Goal: Transaction & Acquisition: Purchase product/service

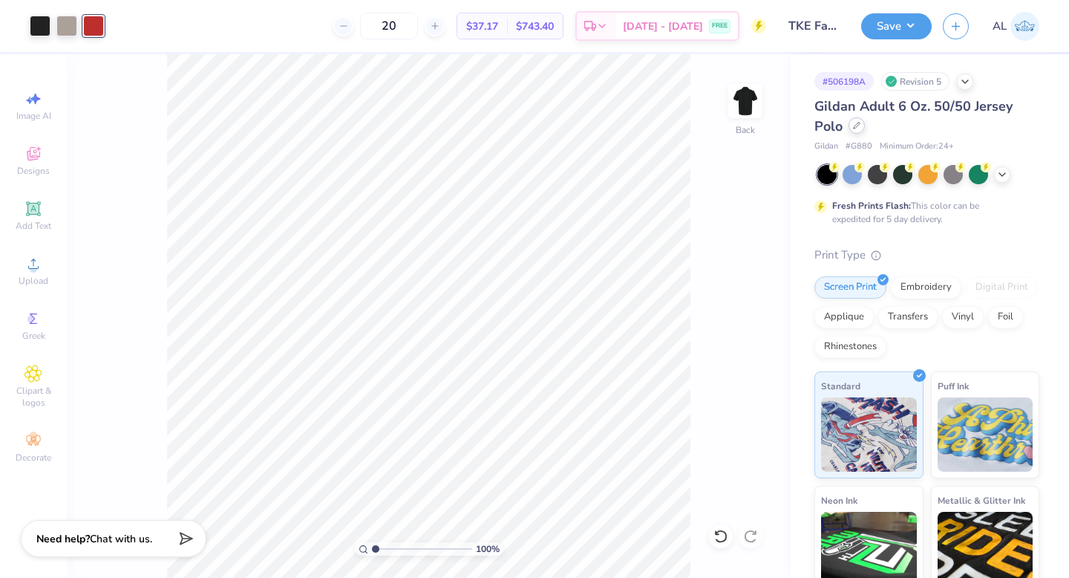
click at [853, 126] on icon at bounding box center [856, 125] width 7 height 7
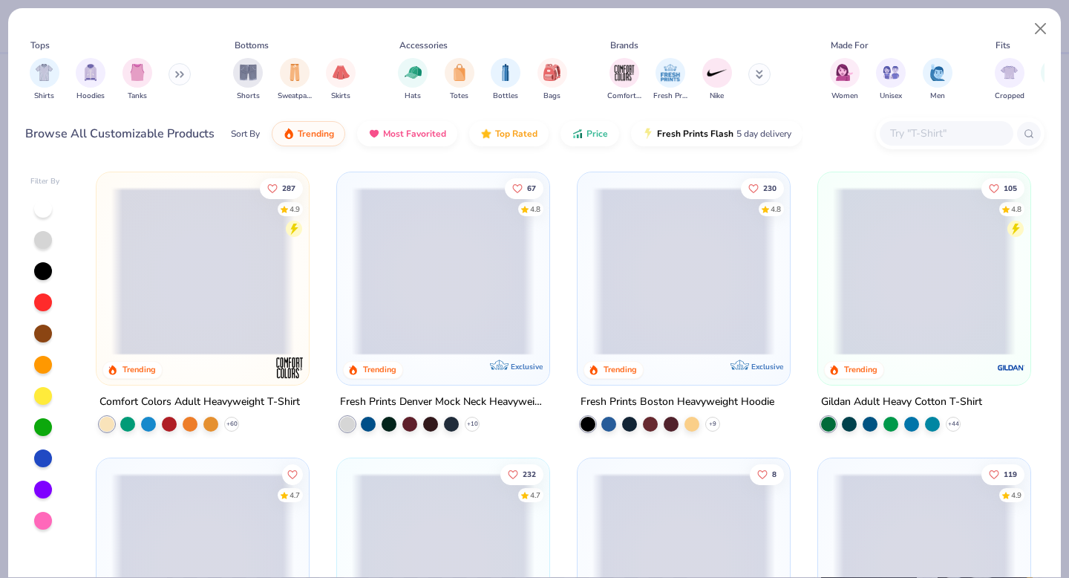
click at [891, 137] on input "text" at bounding box center [946, 133] width 114 height 17
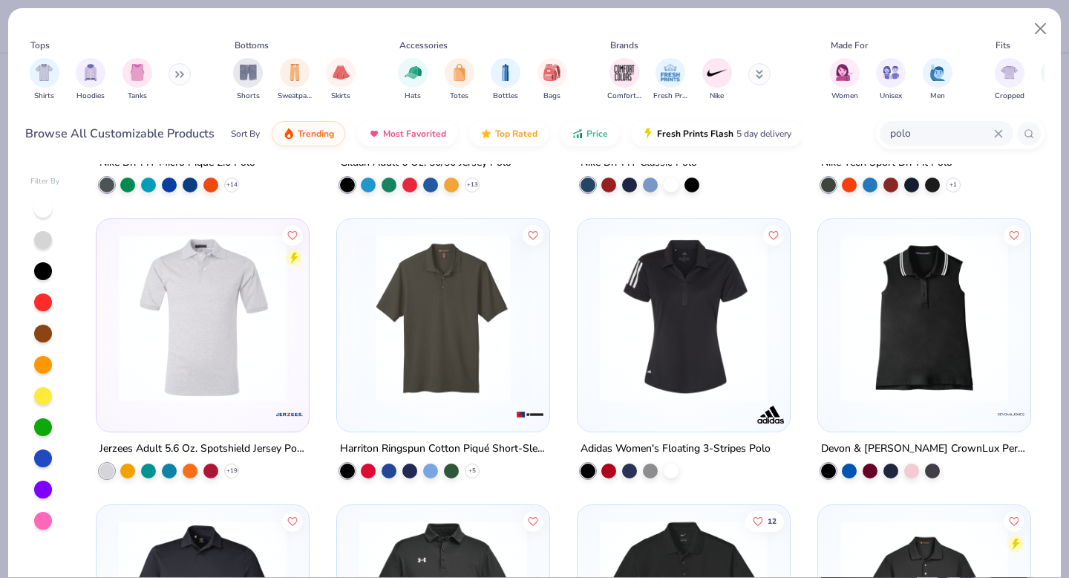
scroll to position [248, 0]
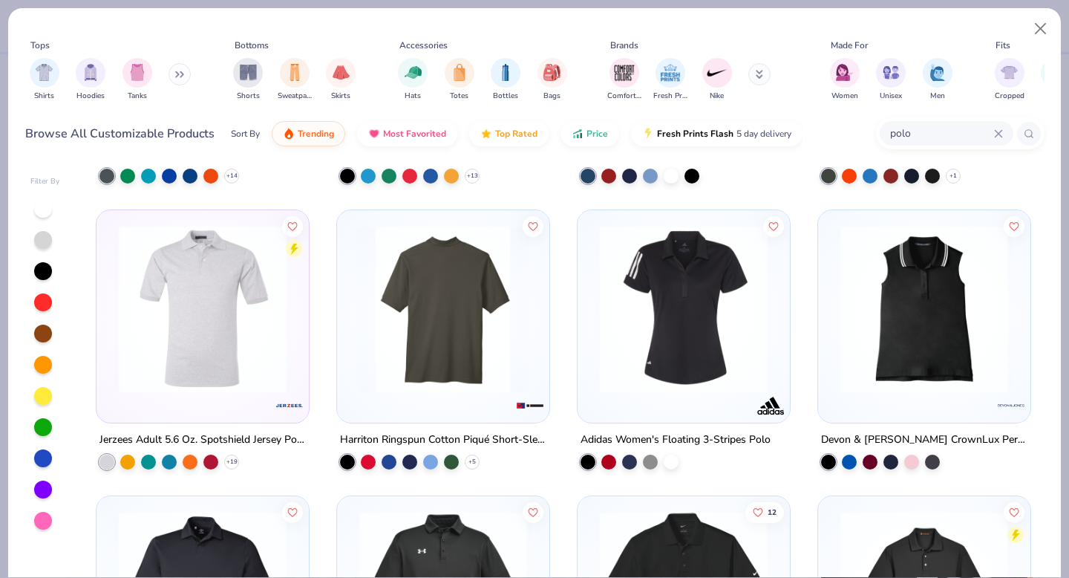
click at [352, 303] on img at bounding box center [260, 309] width 183 height 168
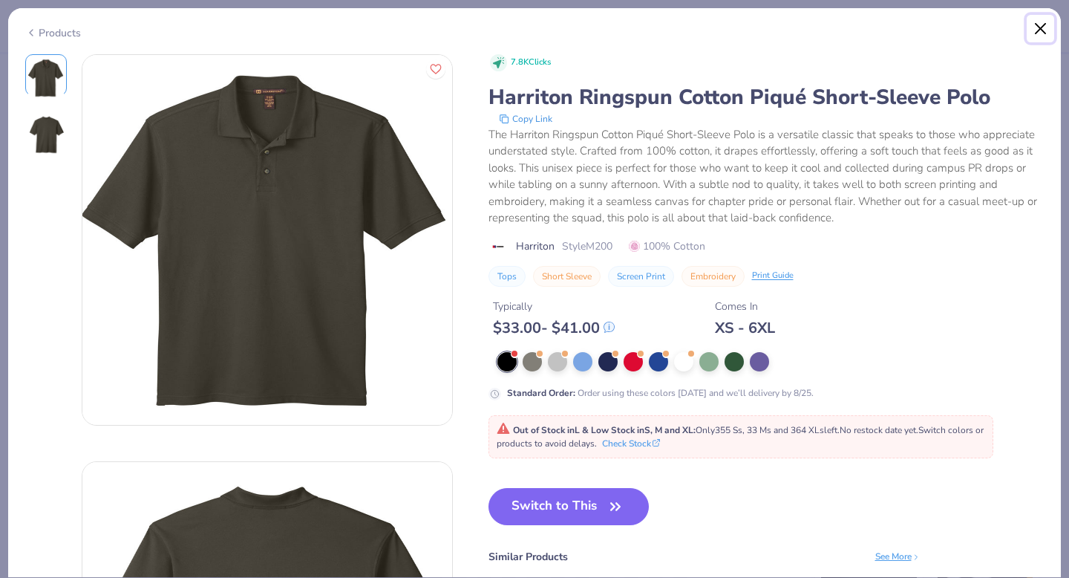
click at [1039, 24] on button "Close" at bounding box center [1041, 29] width 28 height 28
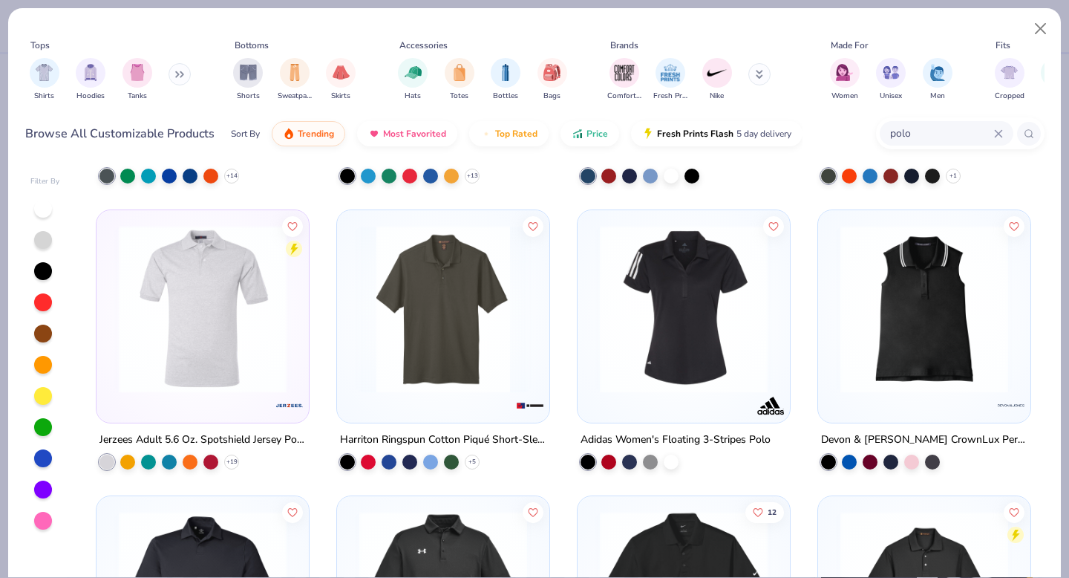
click at [930, 135] on input "polo" at bounding box center [941, 133] width 105 height 17
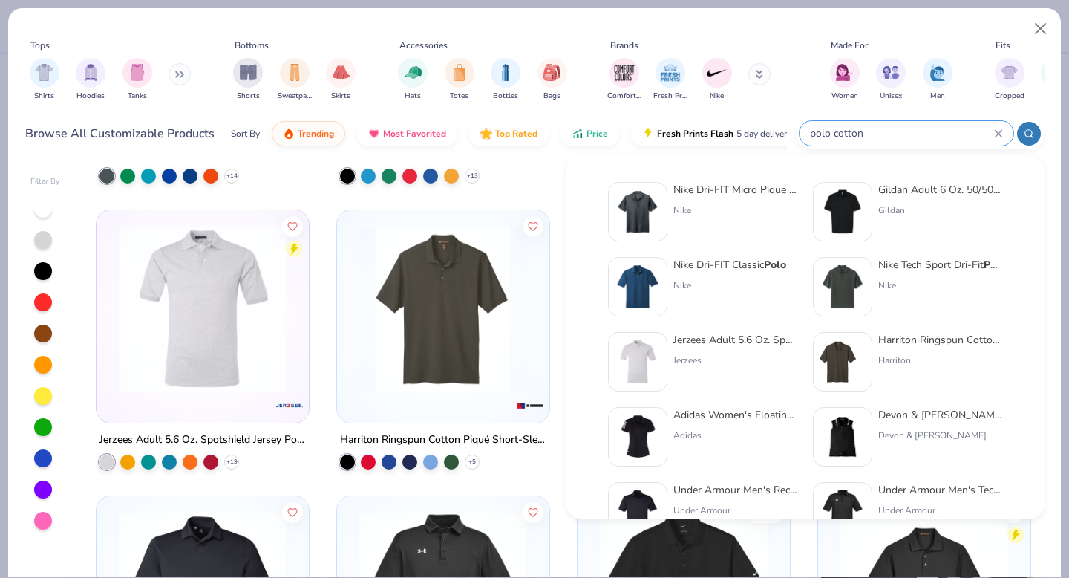
type input "polo cotton"
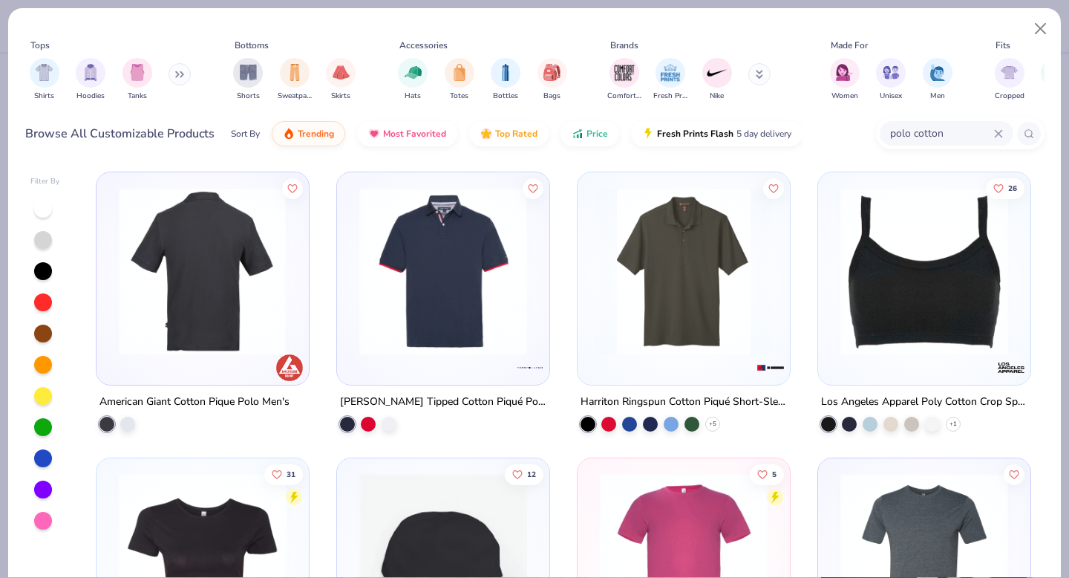
click at [219, 235] on img at bounding box center [202, 271] width 183 height 168
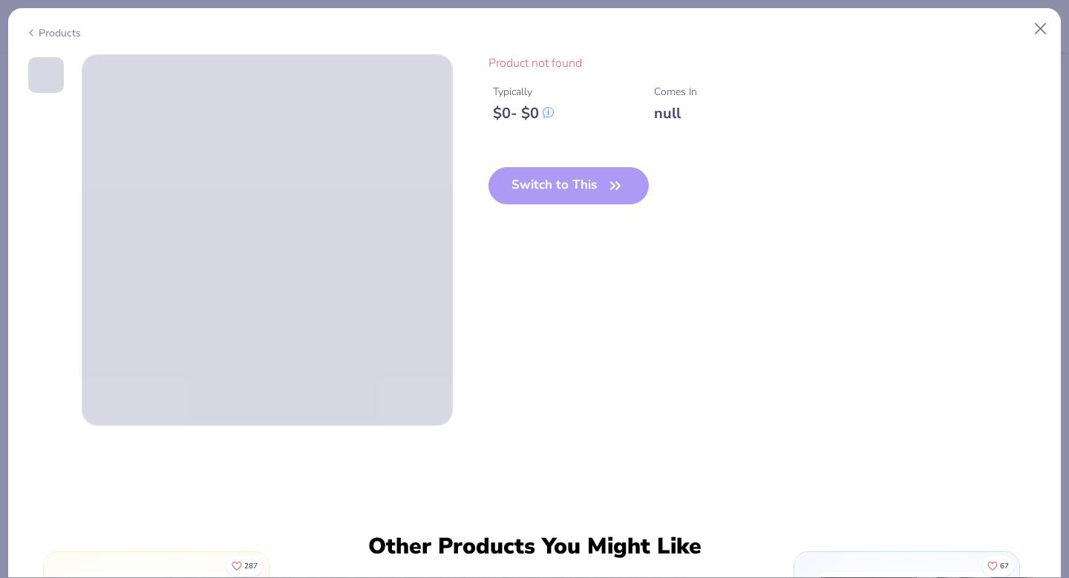
scroll to position [1, 0]
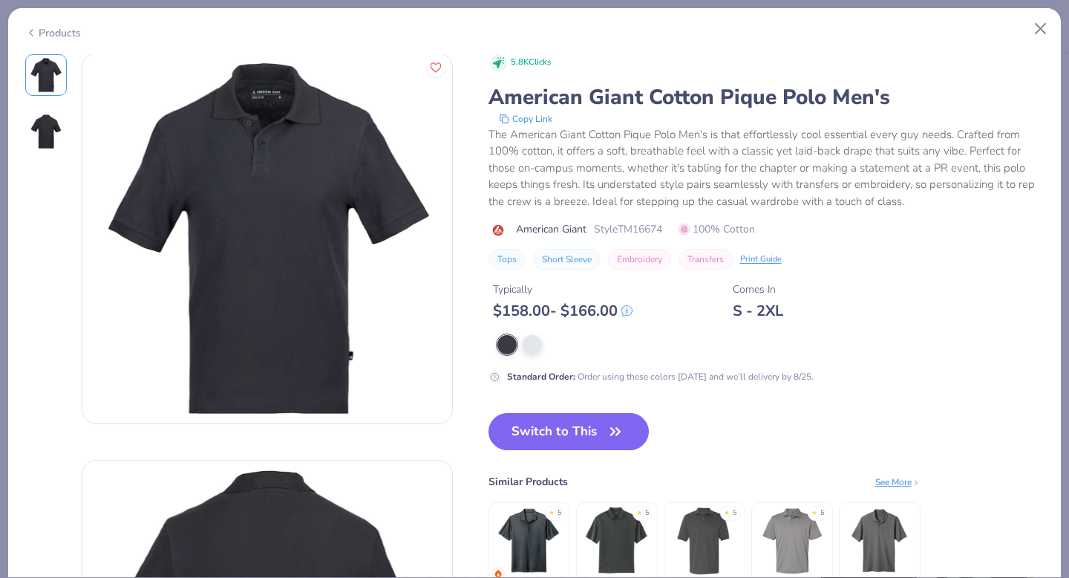
click at [1042, 54] on div "5.8K Clicks American Giant Cotton Pique Polo Men's Copy Link The American Giant…" at bounding box center [534, 315] width 1053 height 523
click at [1038, 54] on div "5.8K Clicks American Giant Cotton Pique Polo Men's Copy Link The American Giant…" at bounding box center [534, 315] width 1053 height 523
click at [1039, 54] on div "5.8K Clicks American Giant Cotton Pique Polo Men's Copy Link The American Giant…" at bounding box center [534, 315] width 1053 height 523
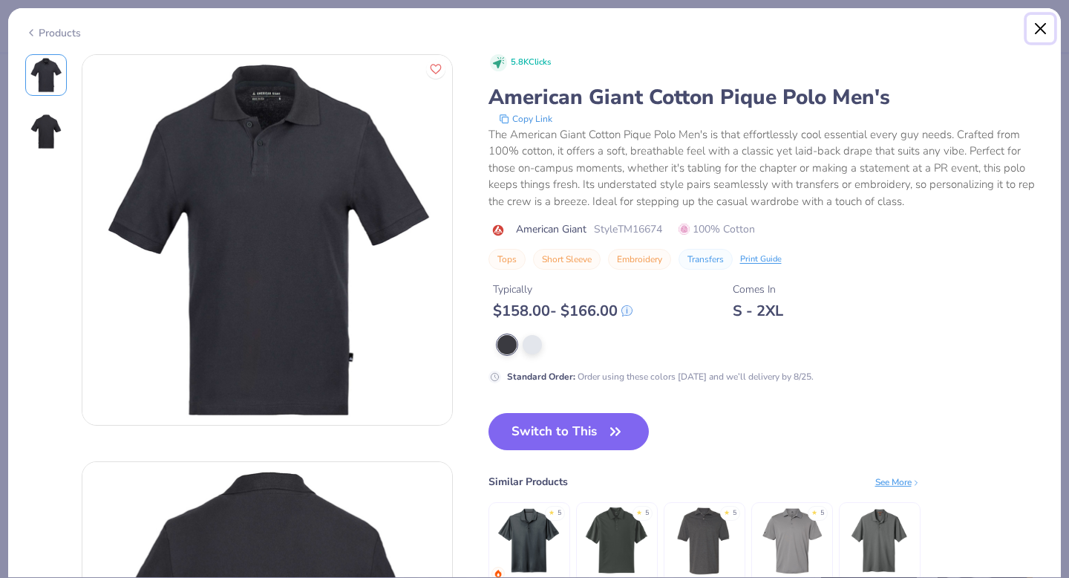
click at [1039, 27] on button "Close" at bounding box center [1041, 29] width 28 height 28
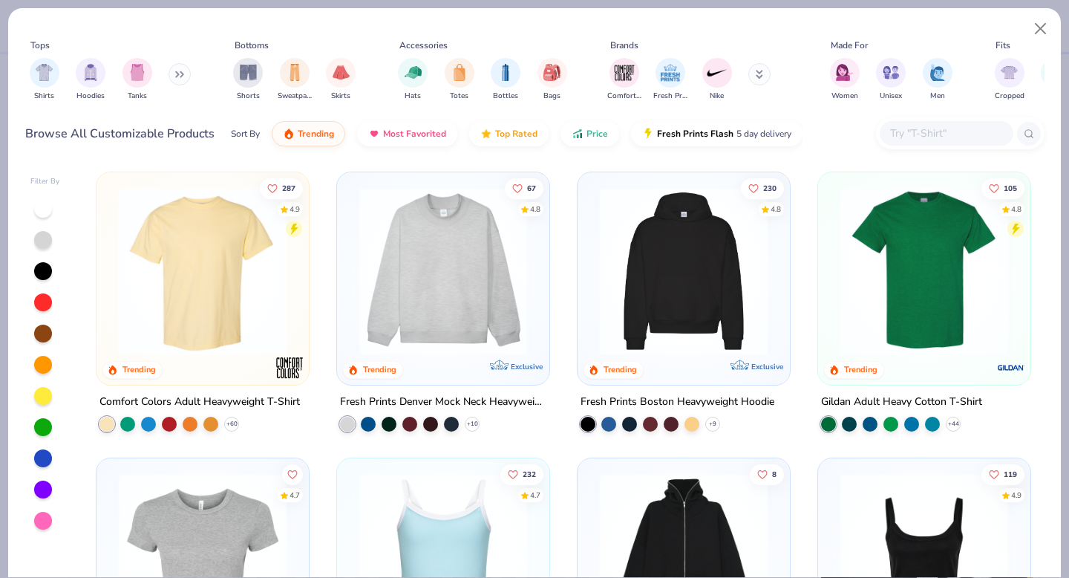
click at [940, 128] on input "text" at bounding box center [946, 133] width 114 height 17
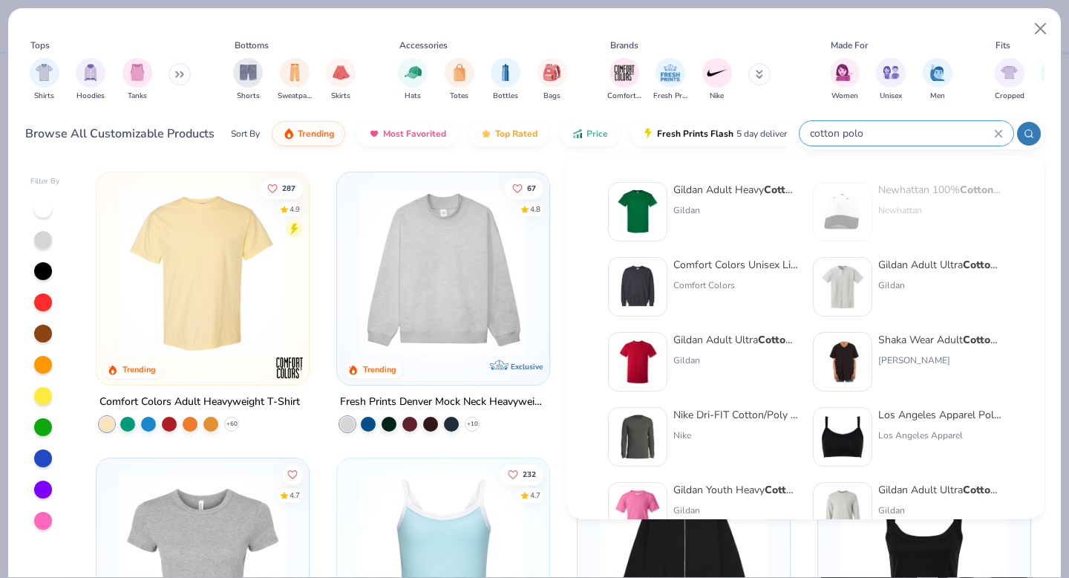
type input "cotton polo"
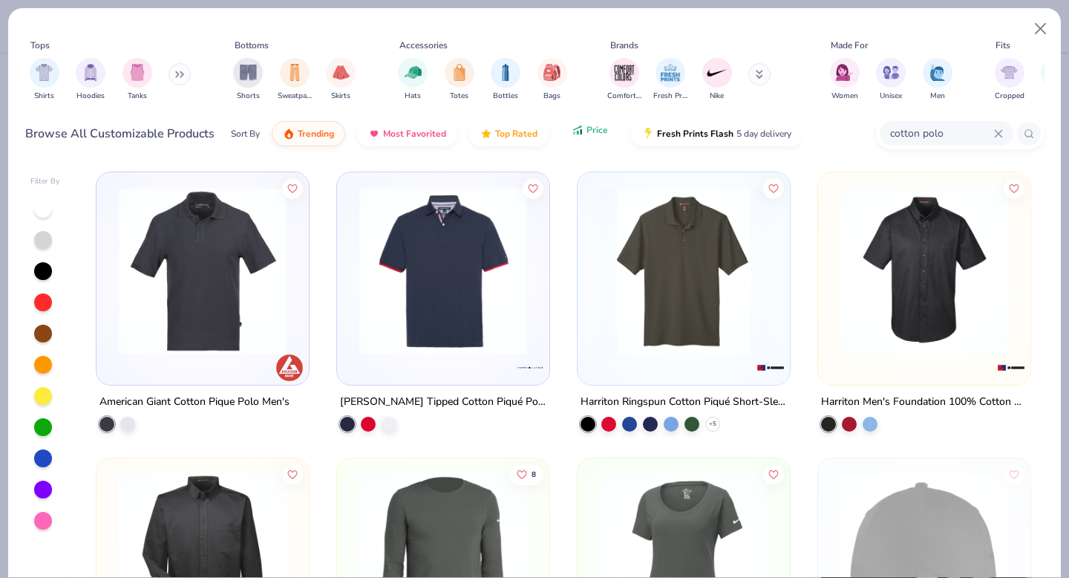
click at [601, 134] on span "Price" at bounding box center [598, 130] width 22 height 12
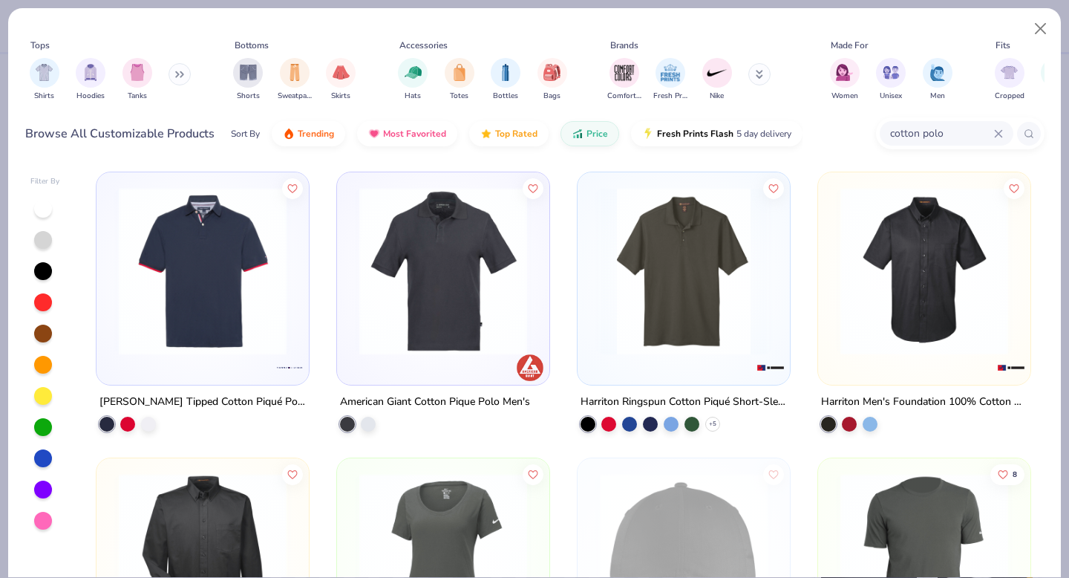
click at [249, 275] on img at bounding box center [202, 271] width 183 height 168
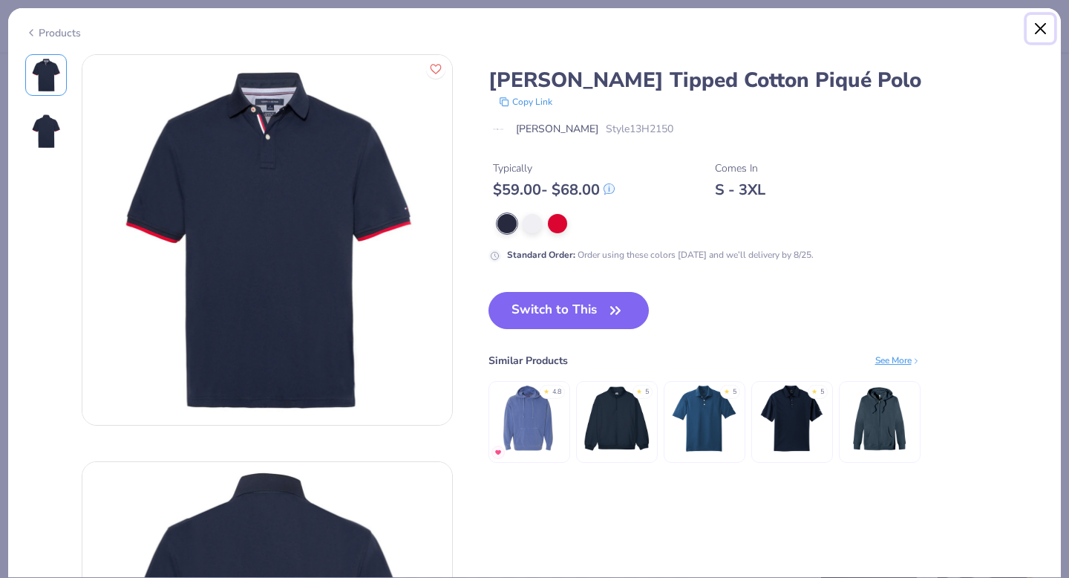
click at [1037, 25] on button "Close" at bounding box center [1041, 29] width 28 height 28
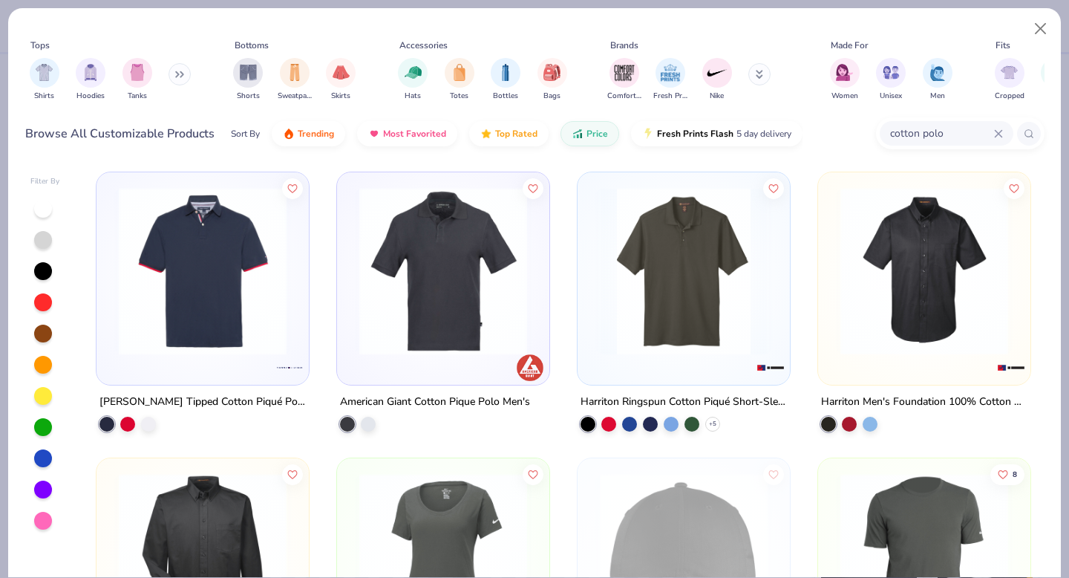
click at [676, 286] on img at bounding box center [684, 271] width 183 height 168
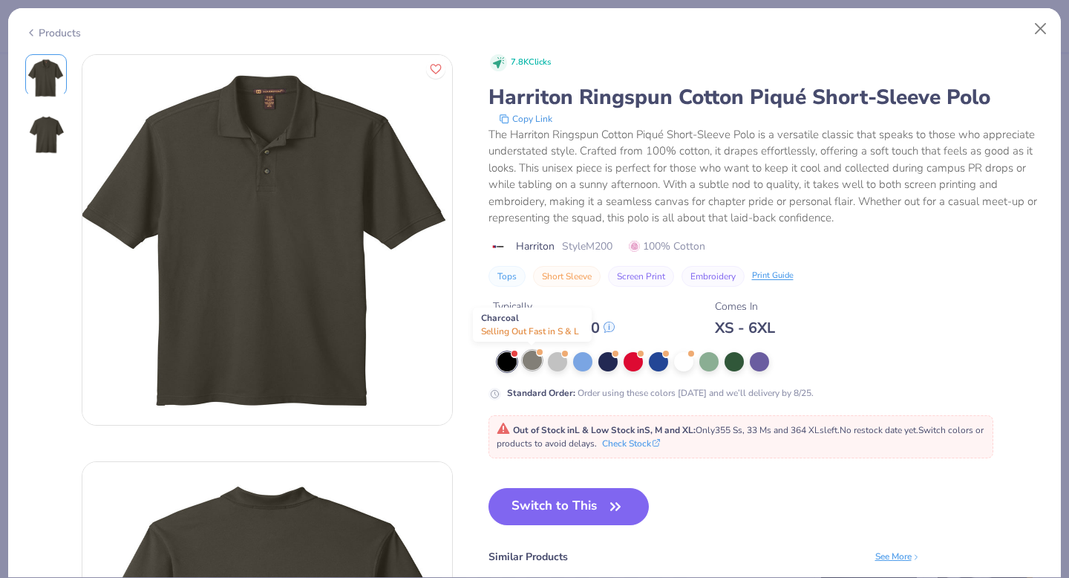
click at [532, 368] on div at bounding box center [532, 359] width 19 height 19
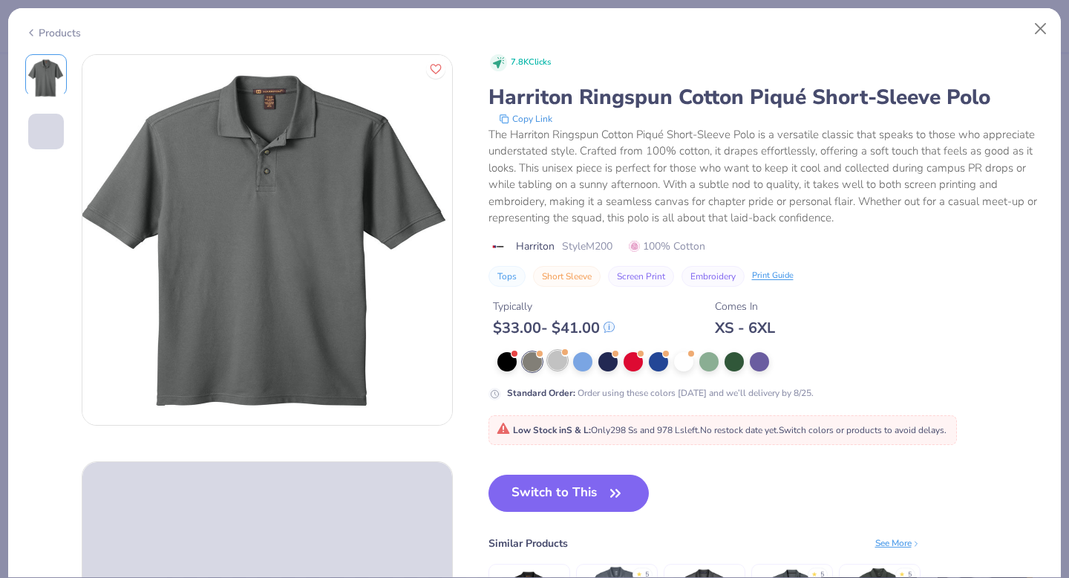
click at [558, 365] on div at bounding box center [557, 359] width 19 height 19
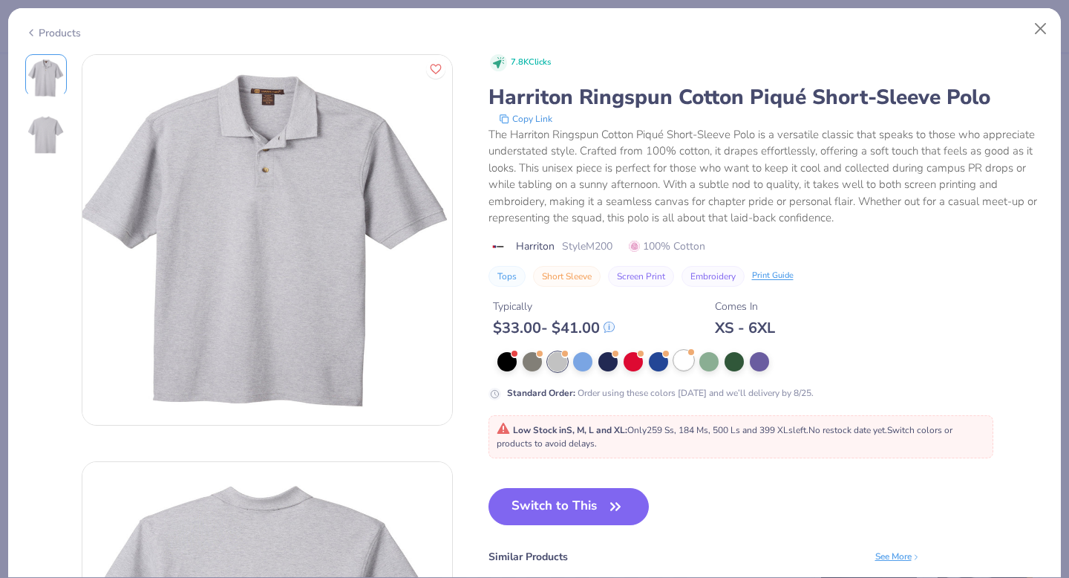
click at [682, 365] on div at bounding box center [683, 359] width 19 height 19
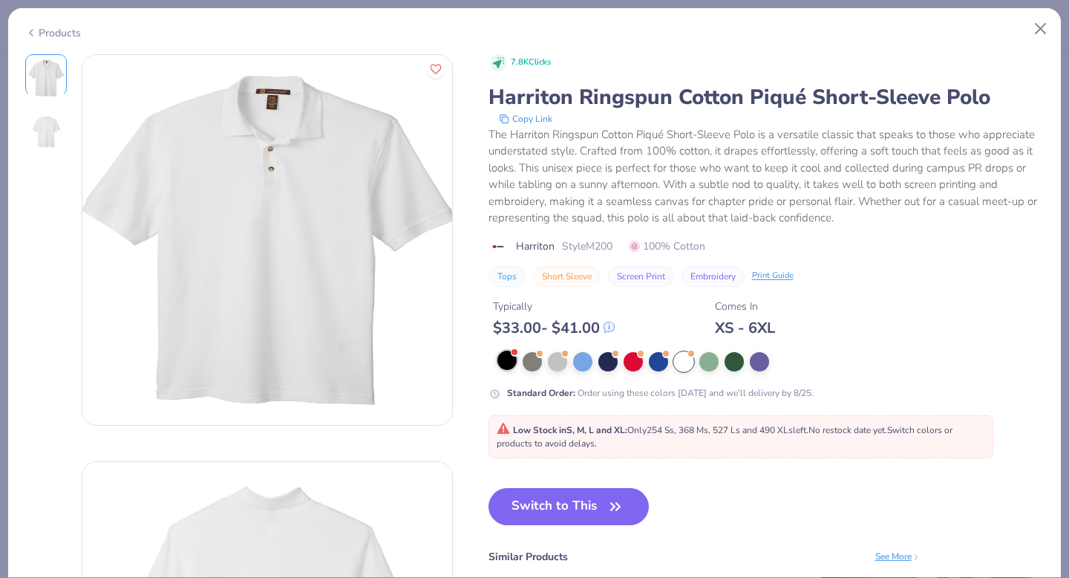
click at [511, 361] on div at bounding box center [506, 359] width 19 height 19
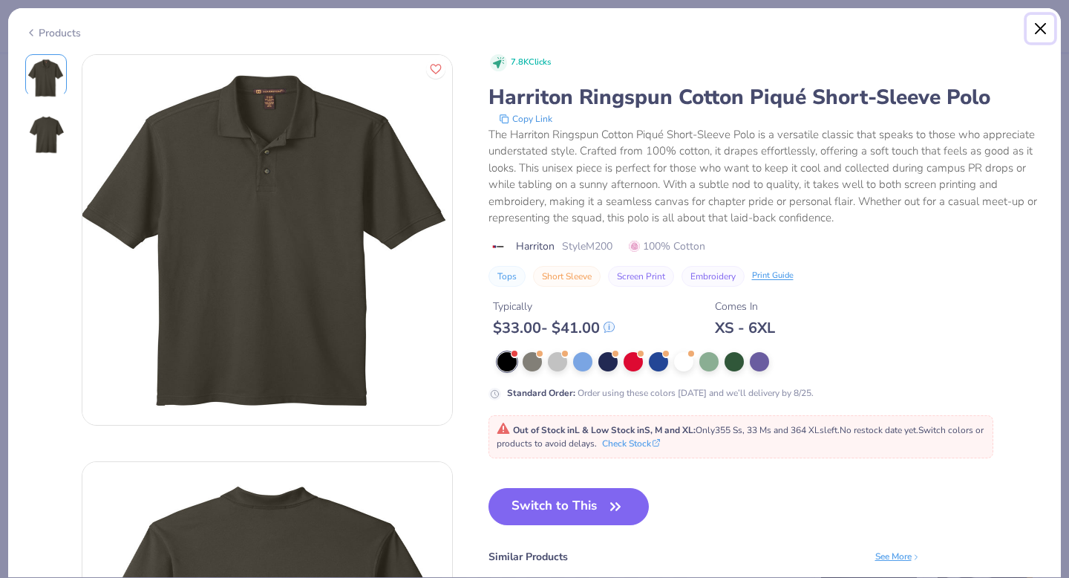
click at [1037, 29] on button "Close" at bounding box center [1041, 29] width 28 height 28
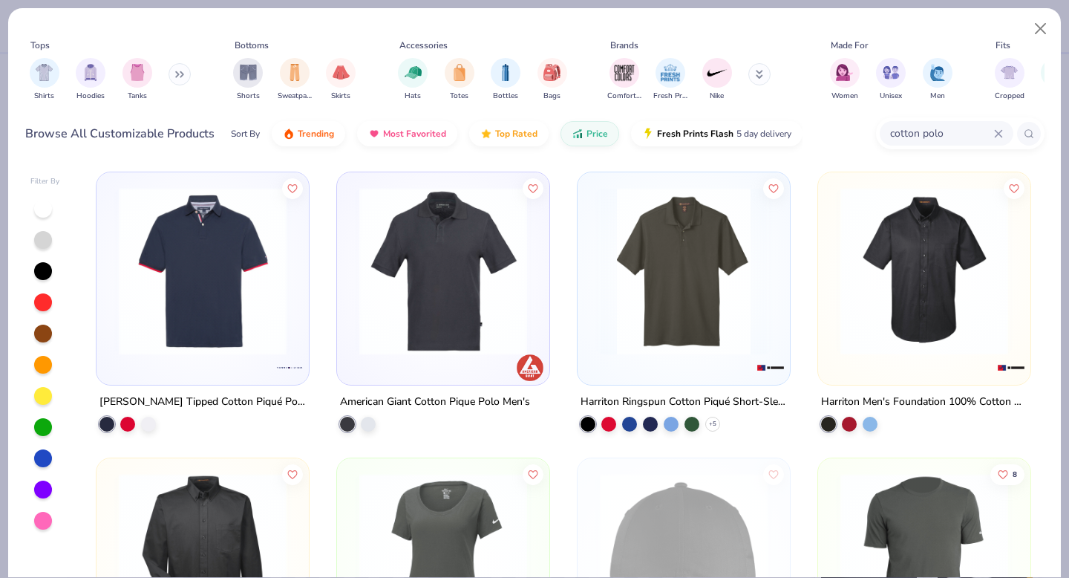
click at [652, 272] on img at bounding box center [684, 271] width 183 height 168
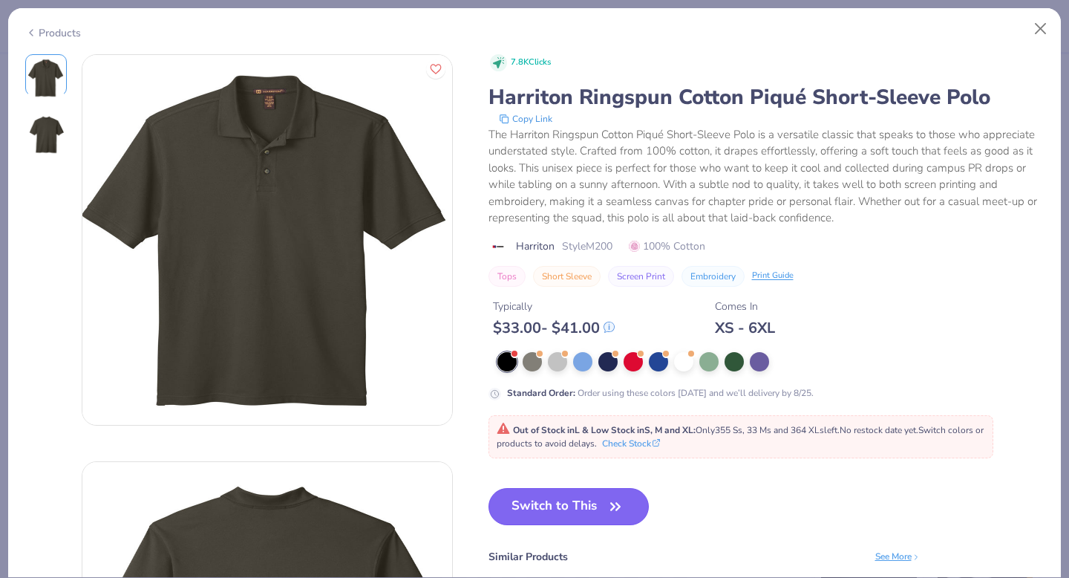
click at [541, 503] on button "Switch to This" at bounding box center [569, 506] width 161 height 37
type textarea "x"
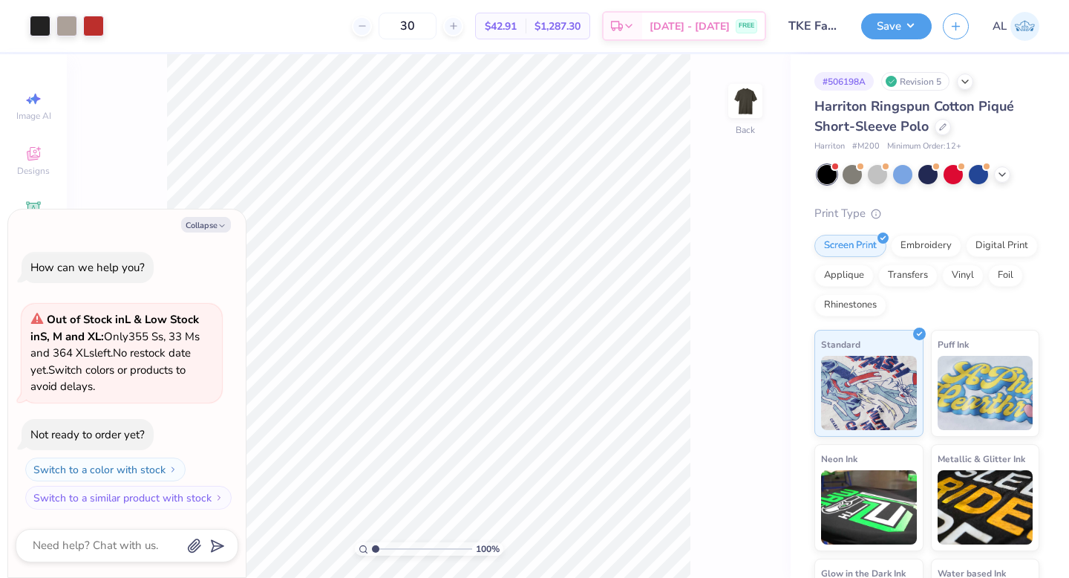
drag, startPoint x: 437, startPoint y: 27, endPoint x: 393, endPoint y: 28, distance: 44.6
click at [393, 28] on div "30" at bounding box center [407, 26] width 111 height 27
type input "20"
click at [944, 126] on icon at bounding box center [942, 125] width 7 height 7
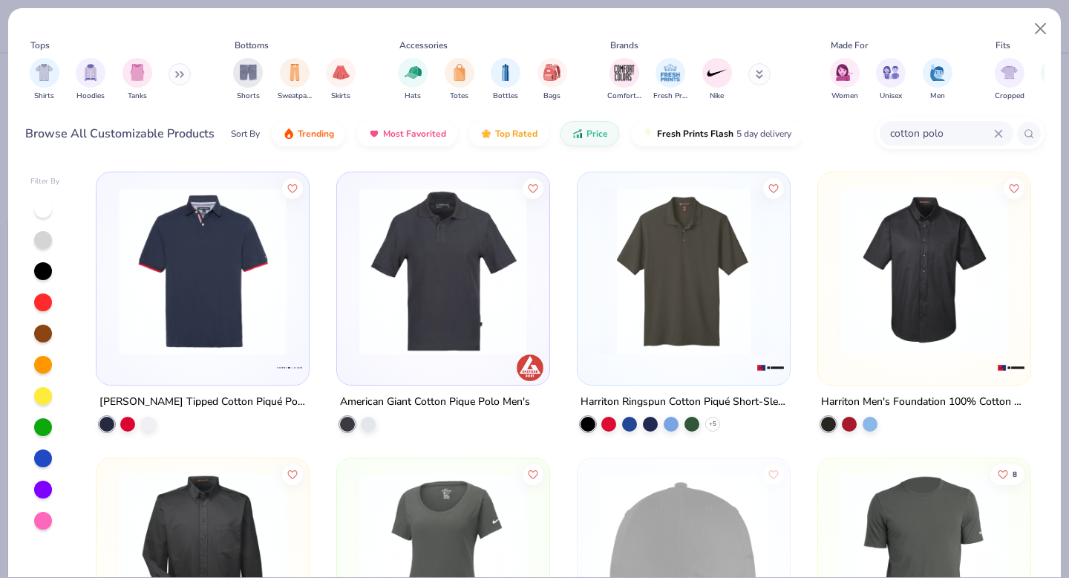
click at [752, 284] on img at bounding box center [684, 271] width 183 height 168
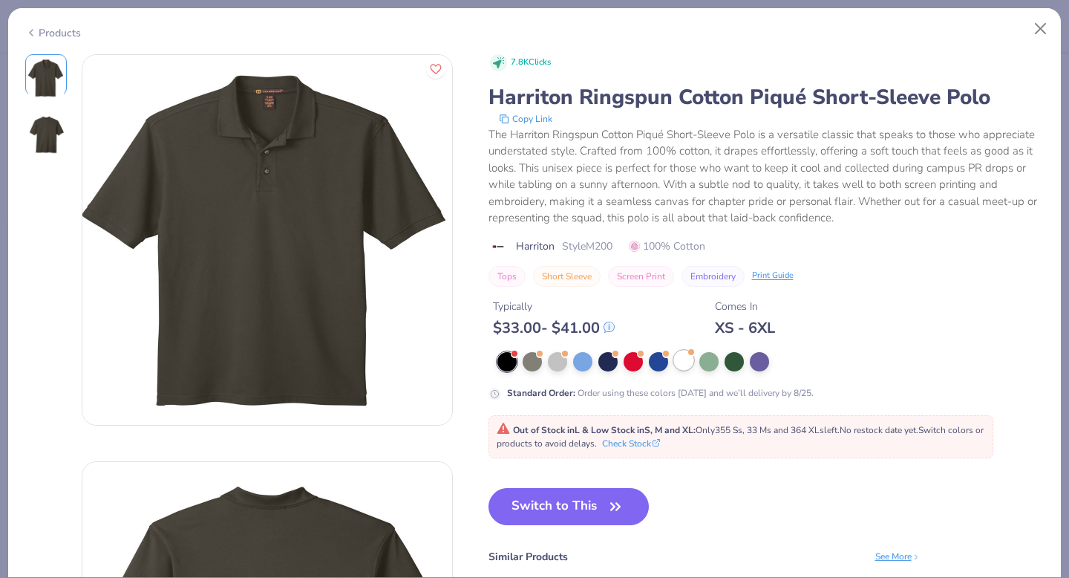
click at [685, 362] on div at bounding box center [683, 359] width 19 height 19
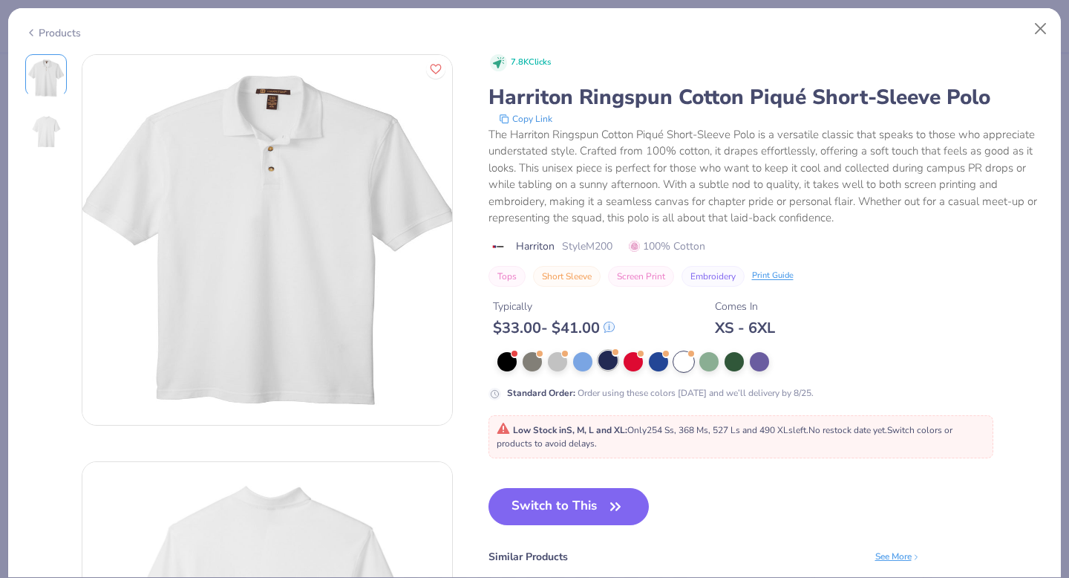
click at [610, 370] on div at bounding box center [607, 359] width 19 height 19
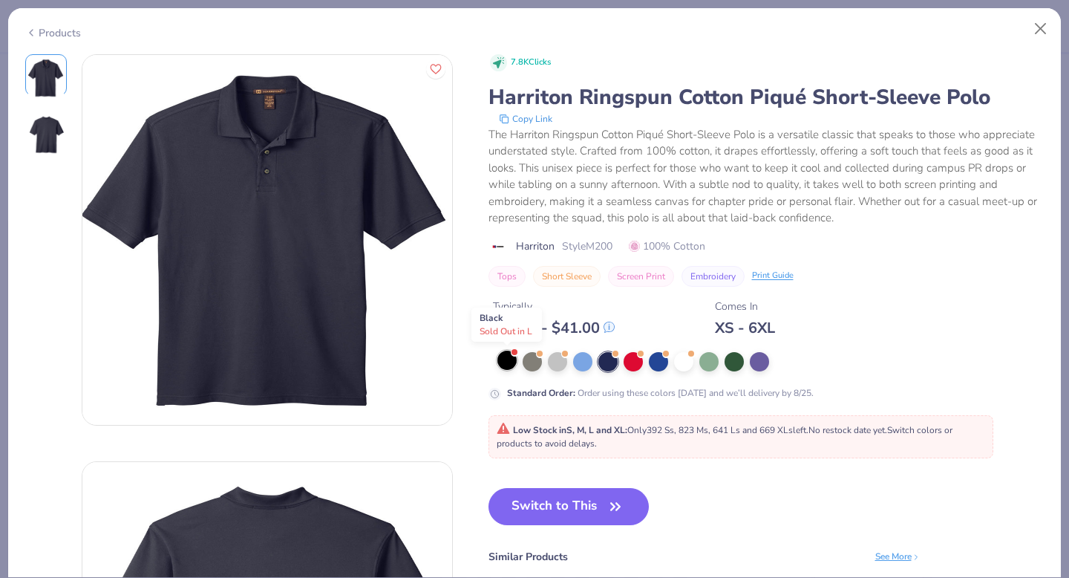
click at [504, 367] on div at bounding box center [506, 359] width 19 height 19
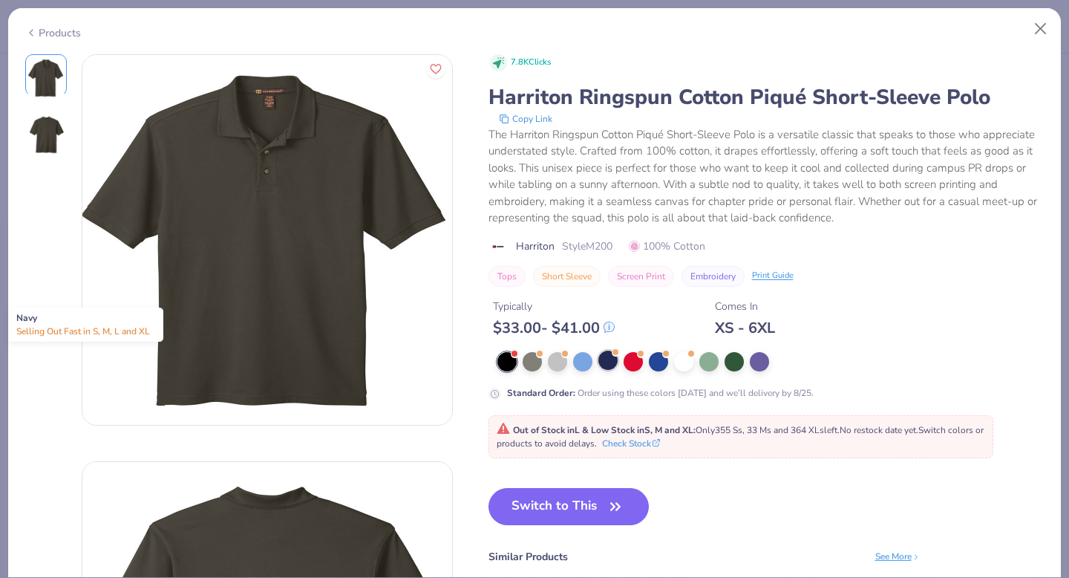
click at [604, 362] on div at bounding box center [607, 359] width 19 height 19
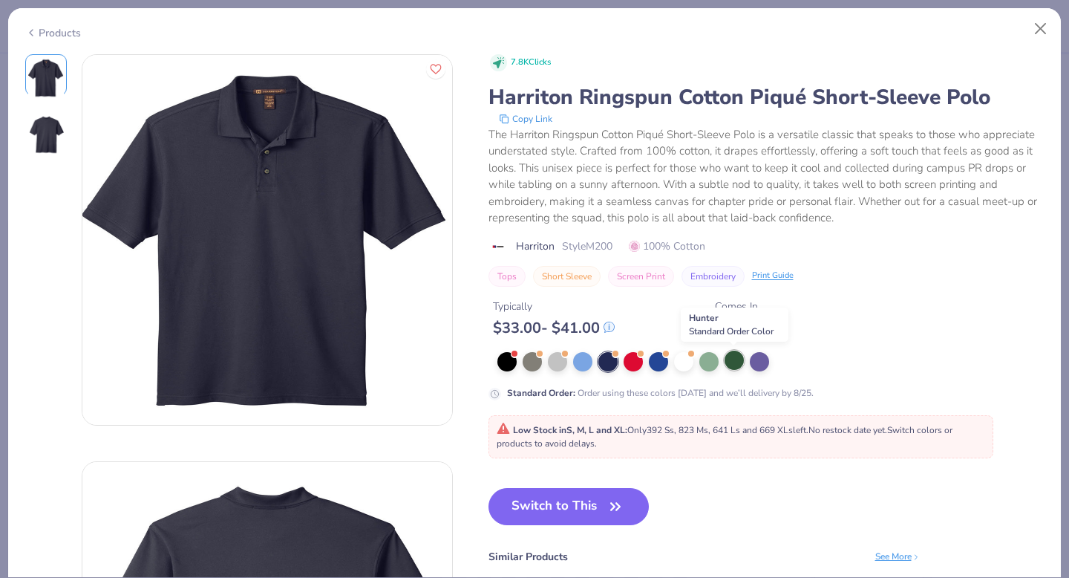
click at [737, 368] on div at bounding box center [734, 359] width 19 height 19
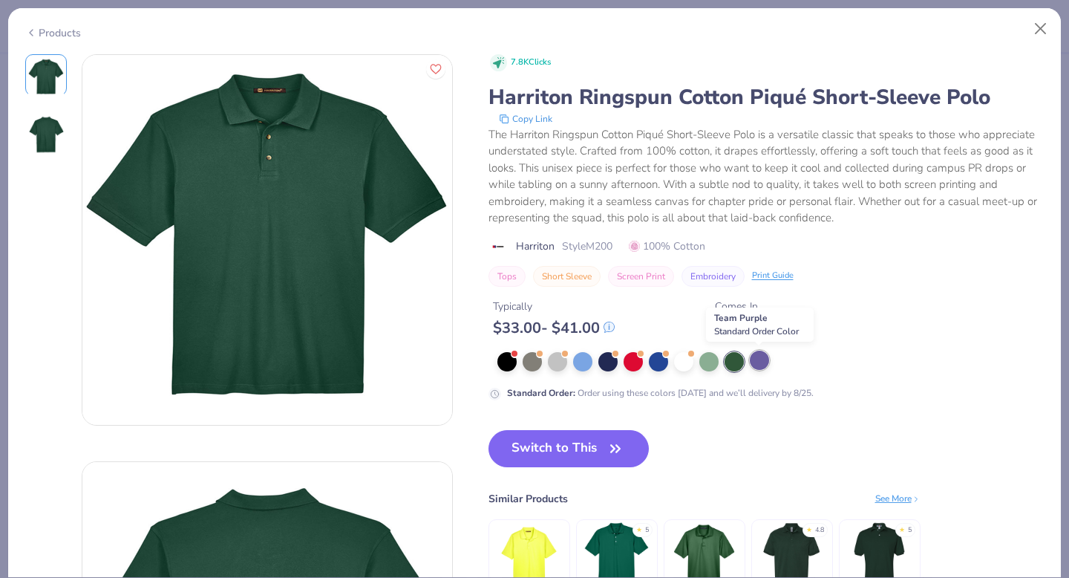
click at [759, 364] on div at bounding box center [759, 359] width 19 height 19
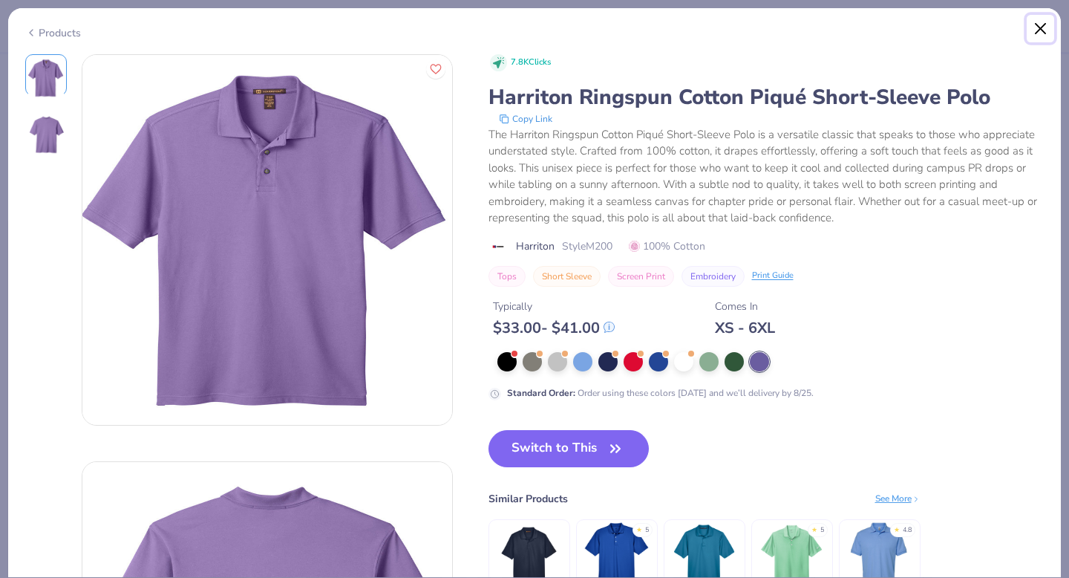
click at [1037, 27] on button "Close" at bounding box center [1041, 29] width 28 height 28
type textarea "x"
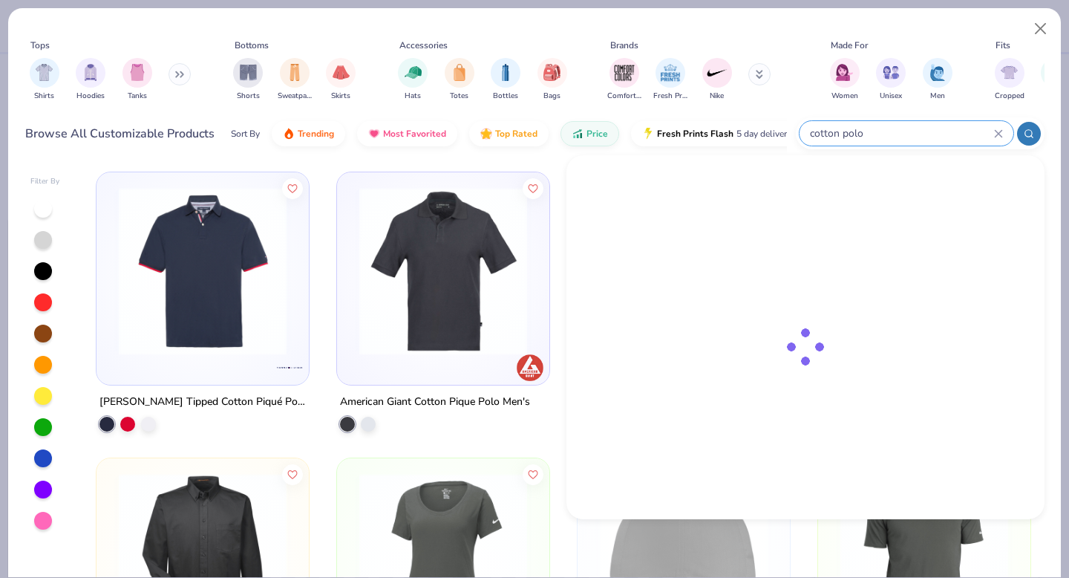
click at [904, 136] on input "cotton polo" at bounding box center [902, 133] width 186 height 17
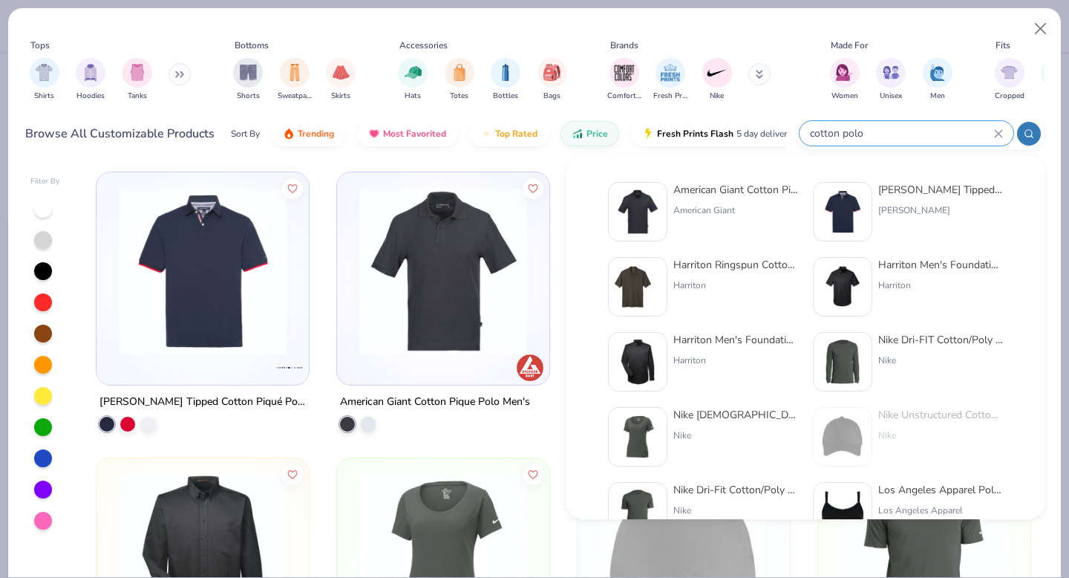
click at [841, 135] on input "cotton polo" at bounding box center [902, 133] width 186 height 17
click at [841, 133] on input "cotton polo" at bounding box center [902, 133] width 186 height 17
click at [841, 130] on input "cotton polo" at bounding box center [902, 133] width 186 height 17
type input "ton polo"
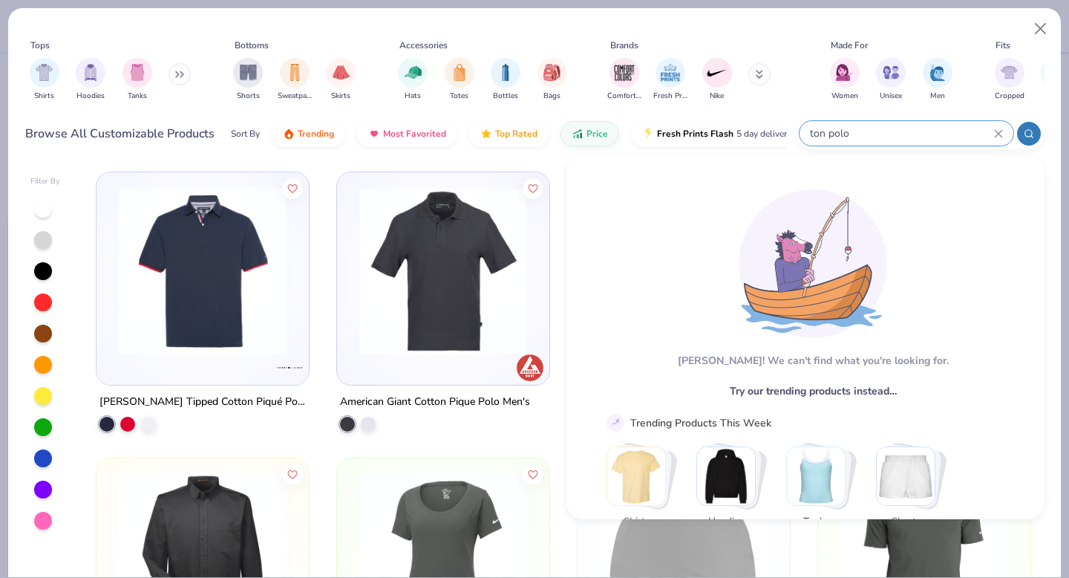
click at [999, 133] on icon at bounding box center [998, 133] width 9 height 9
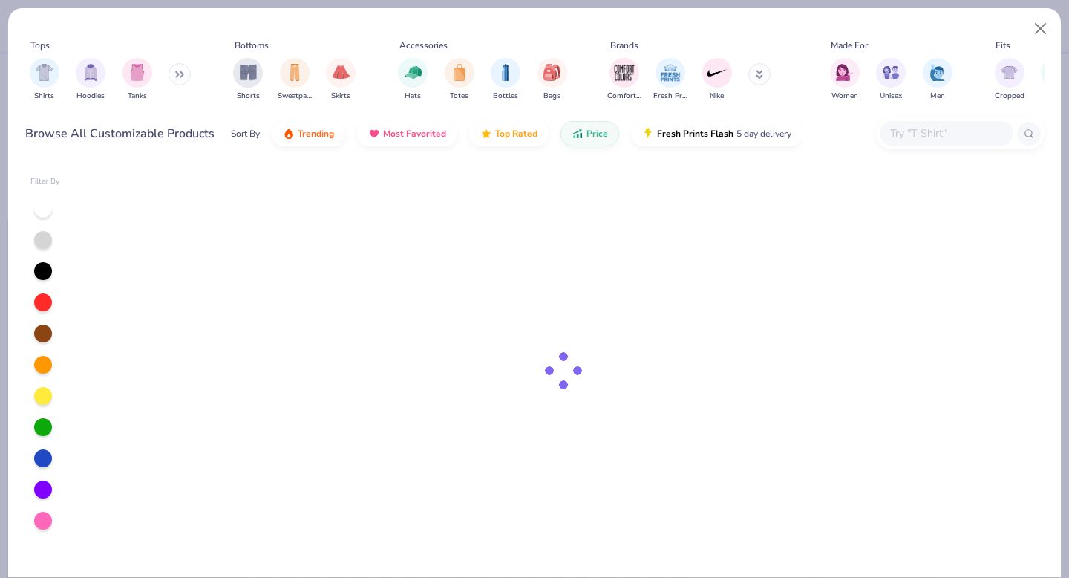
click at [905, 132] on input "text" at bounding box center [946, 133] width 114 height 17
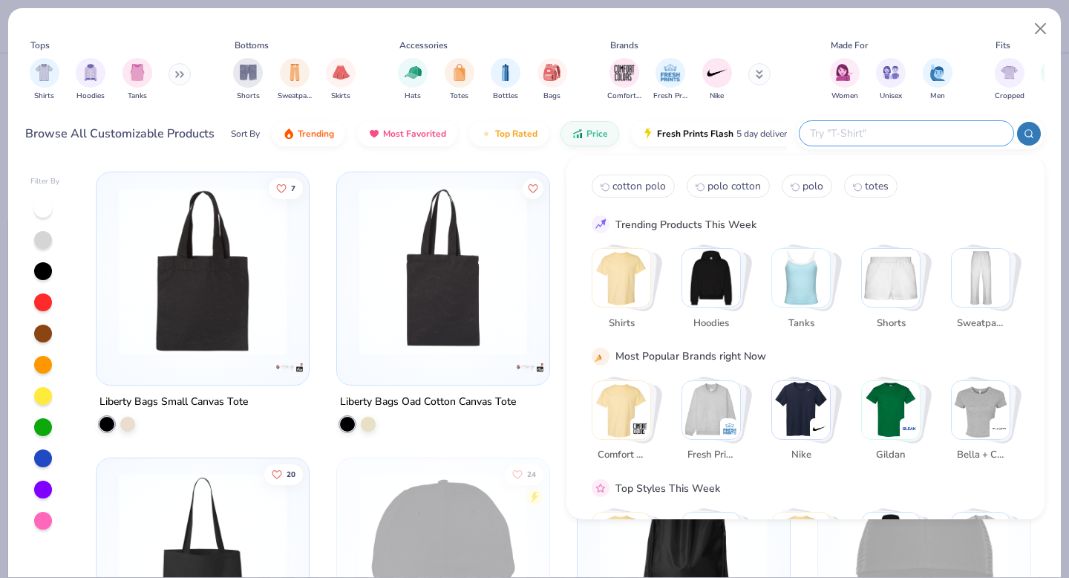
type input "o"
type input "polo"
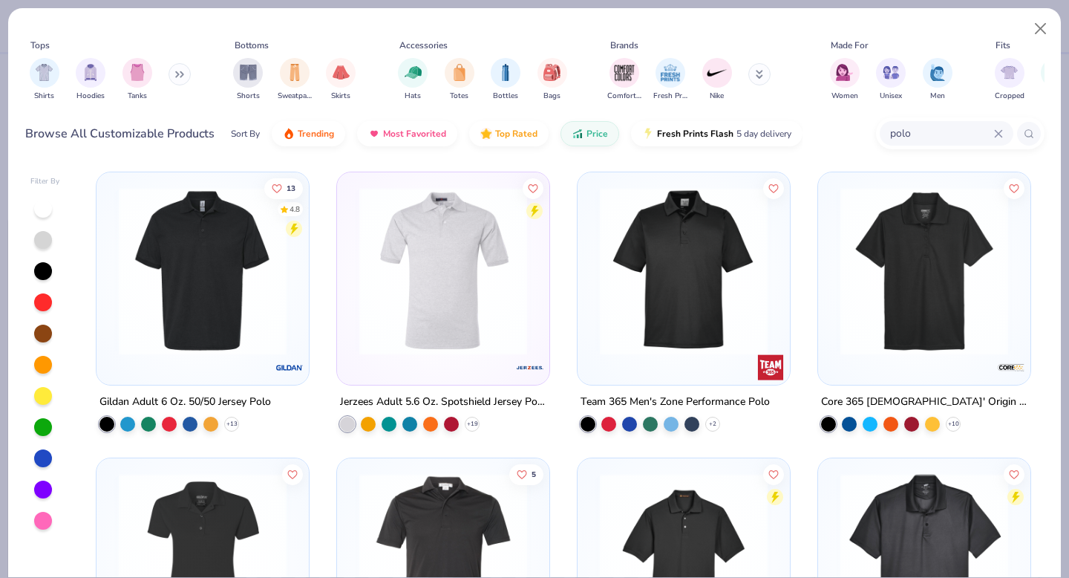
click at [653, 270] on img at bounding box center [684, 271] width 183 height 168
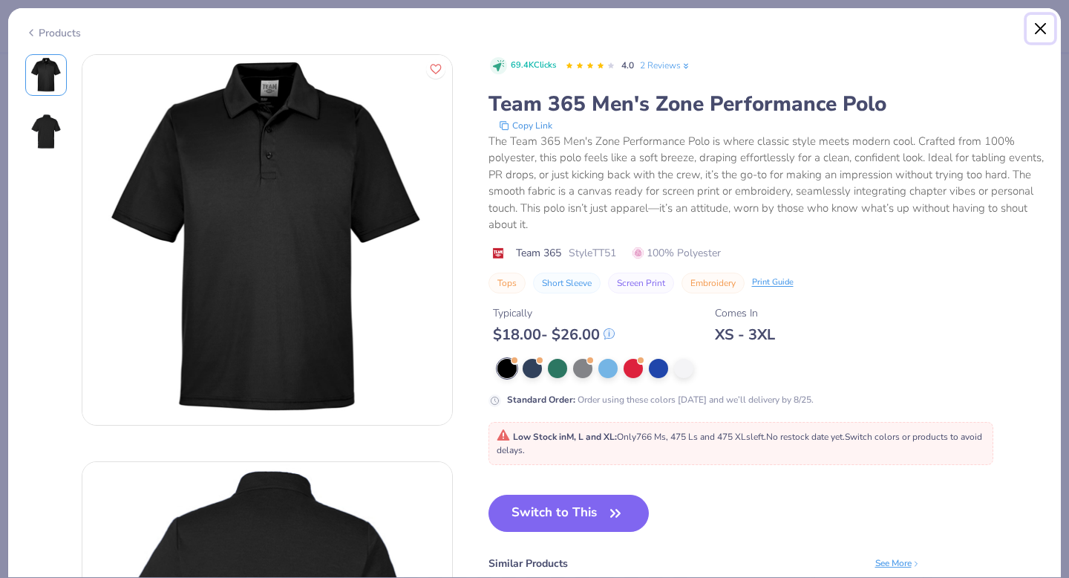
click at [1039, 25] on button "Close" at bounding box center [1041, 29] width 28 height 28
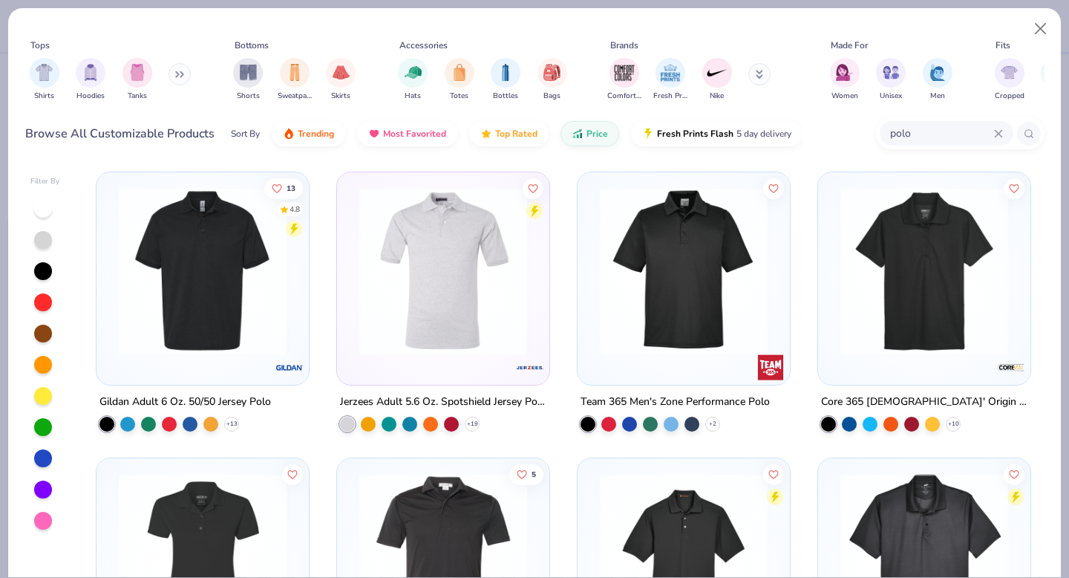
click at [910, 275] on img at bounding box center [924, 271] width 183 height 168
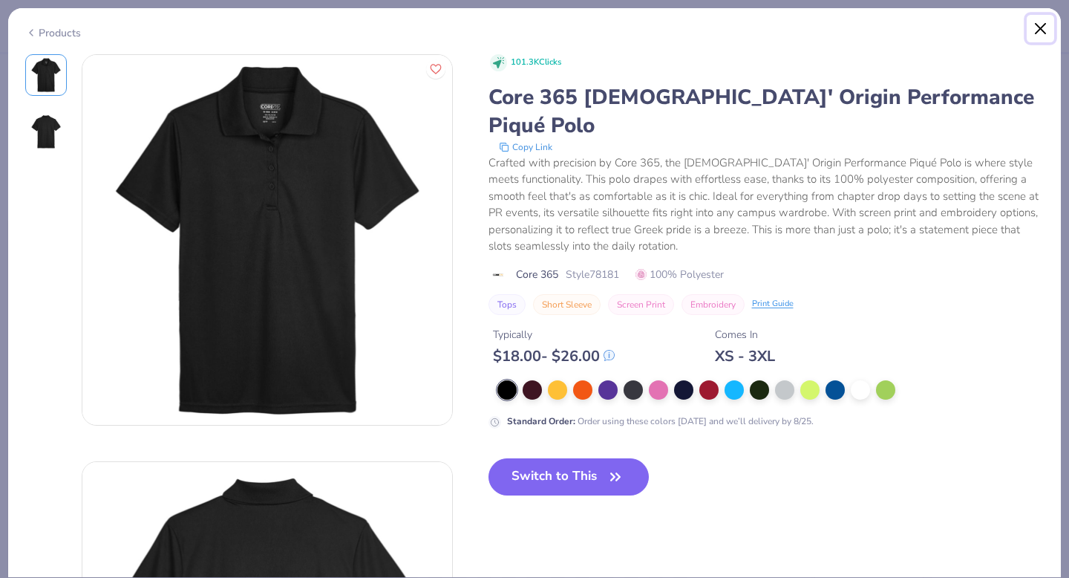
click at [1040, 25] on button "Close" at bounding box center [1041, 29] width 28 height 28
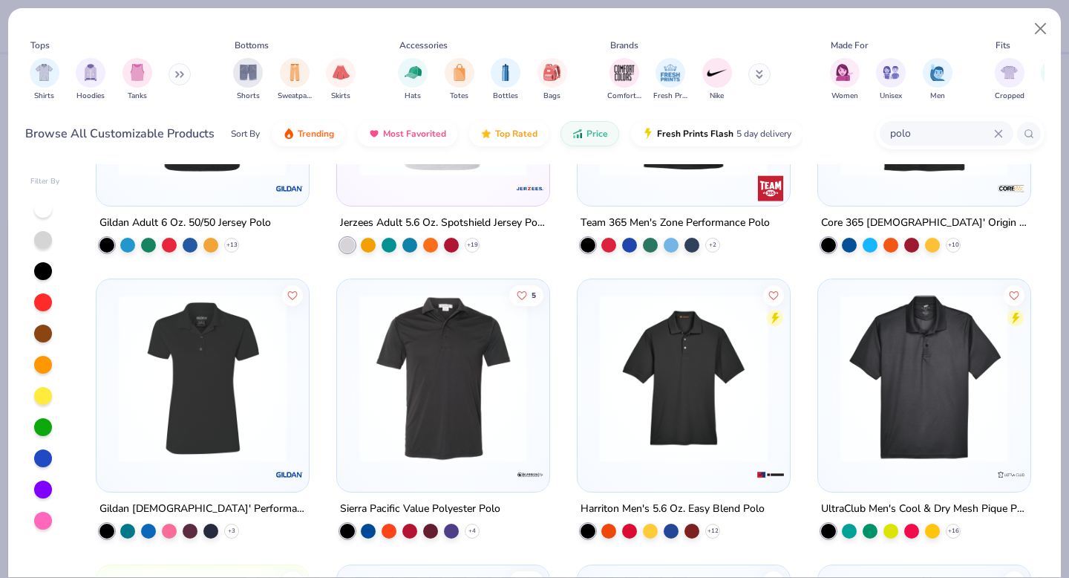
scroll to position [180, 0]
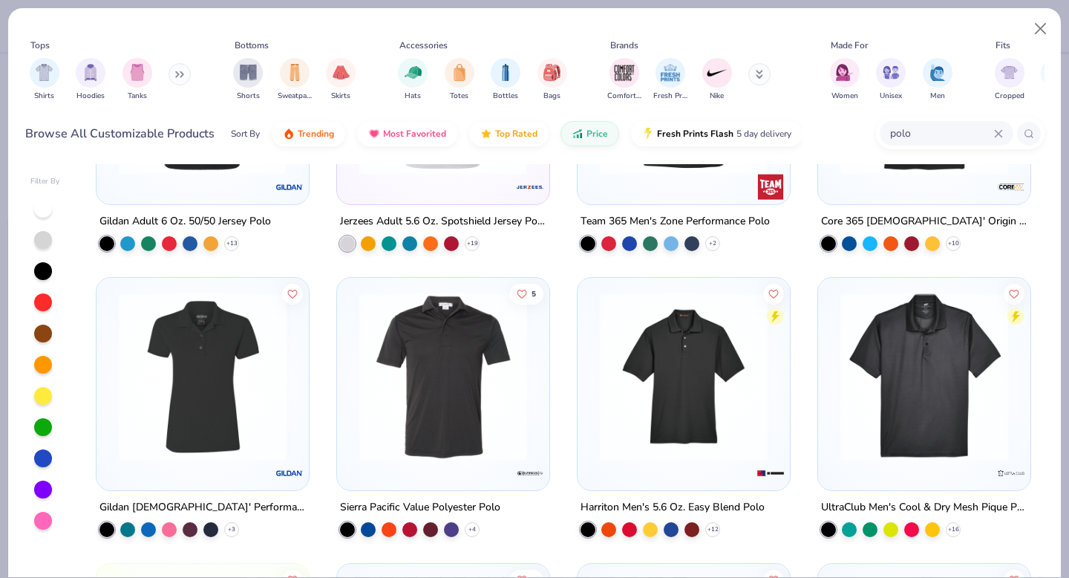
click at [683, 366] on img at bounding box center [684, 377] width 183 height 168
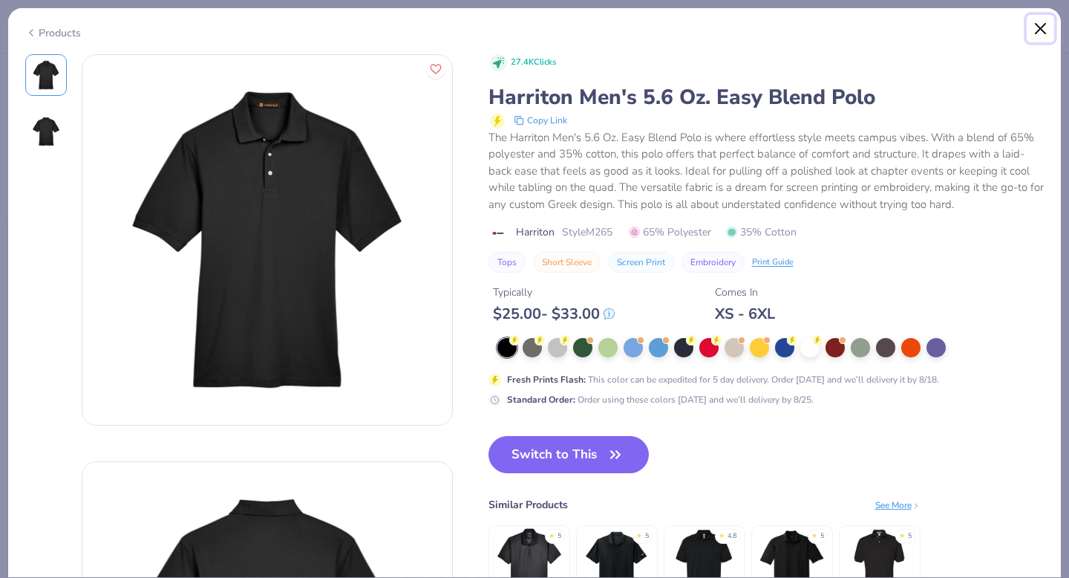
click at [1042, 23] on button "Close" at bounding box center [1041, 29] width 28 height 28
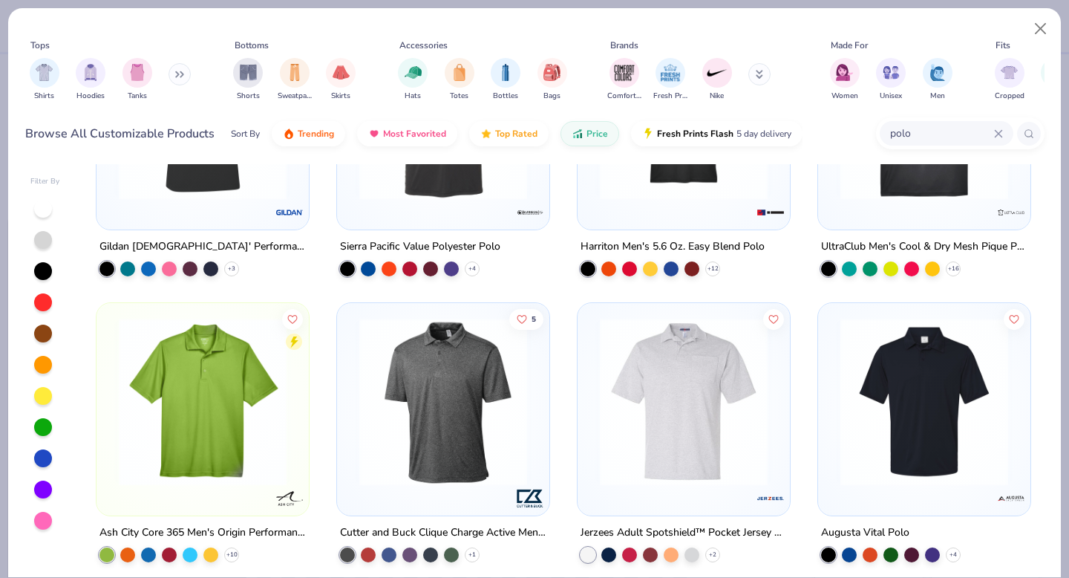
scroll to position [498, 0]
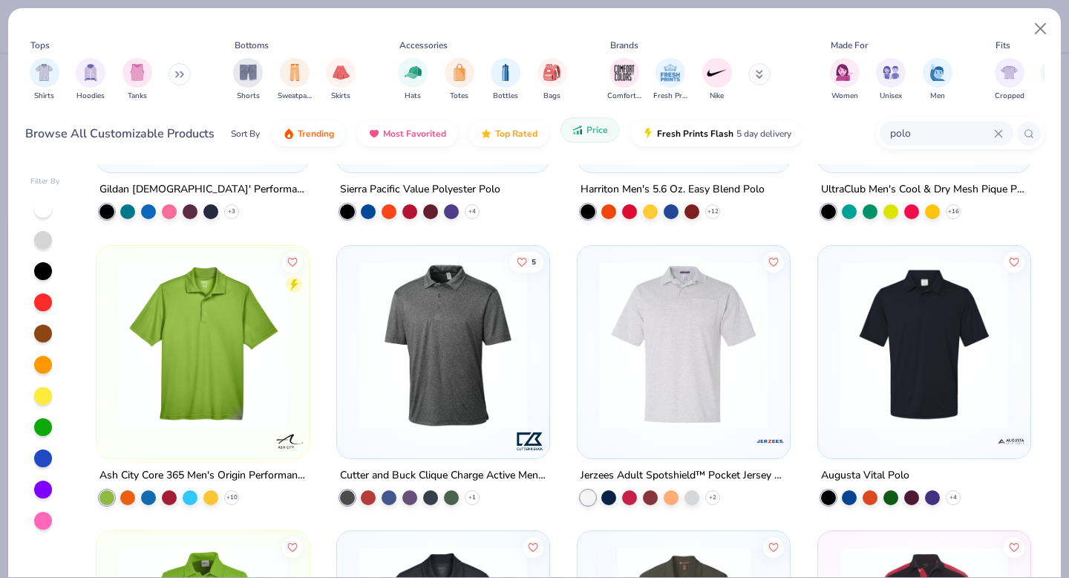
click at [588, 131] on span "Price" at bounding box center [598, 130] width 22 height 12
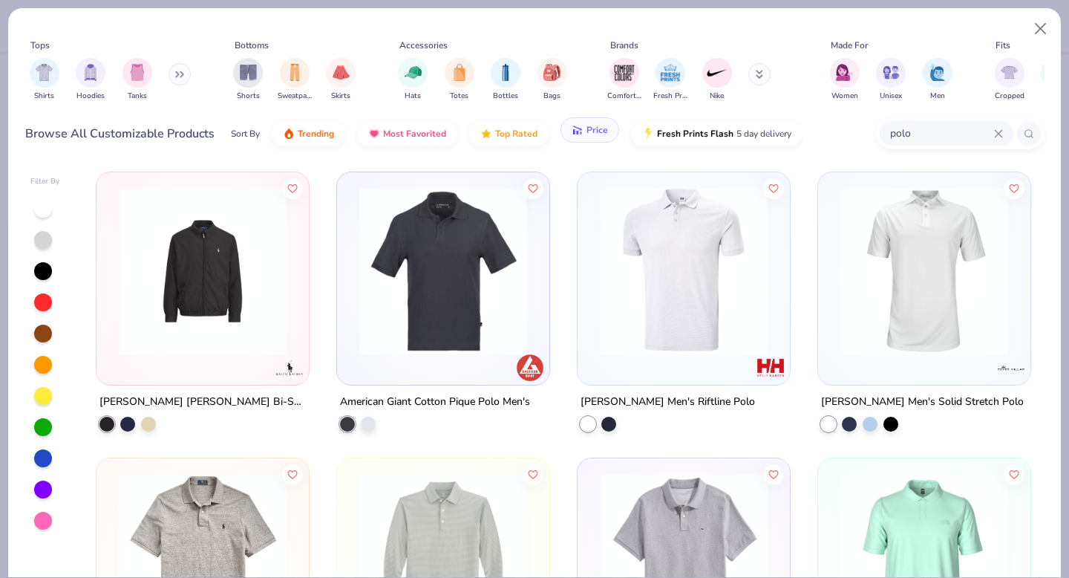
click at [587, 128] on span "Price" at bounding box center [598, 130] width 22 height 12
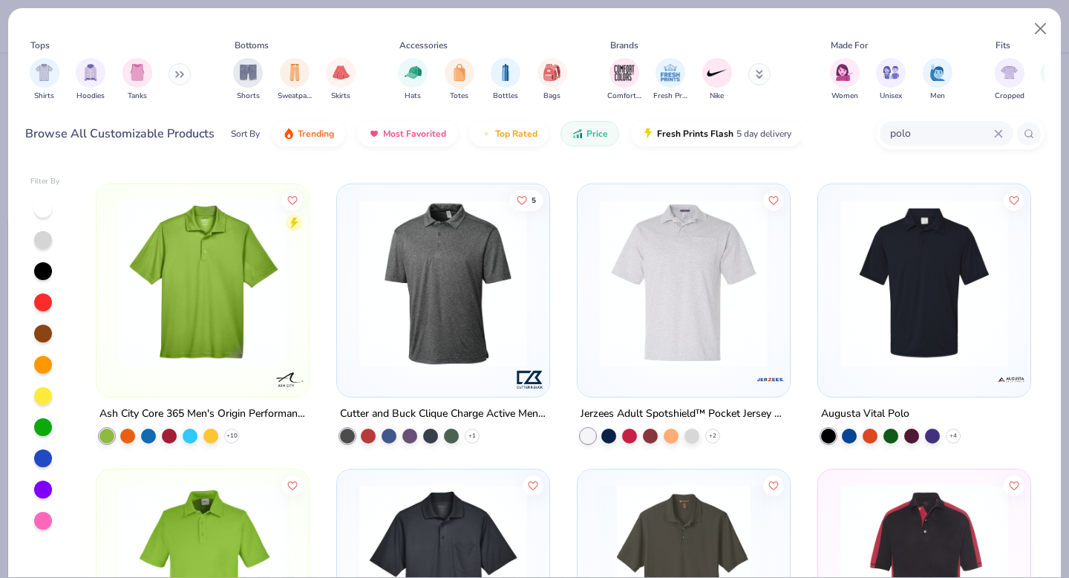
scroll to position [563, 0]
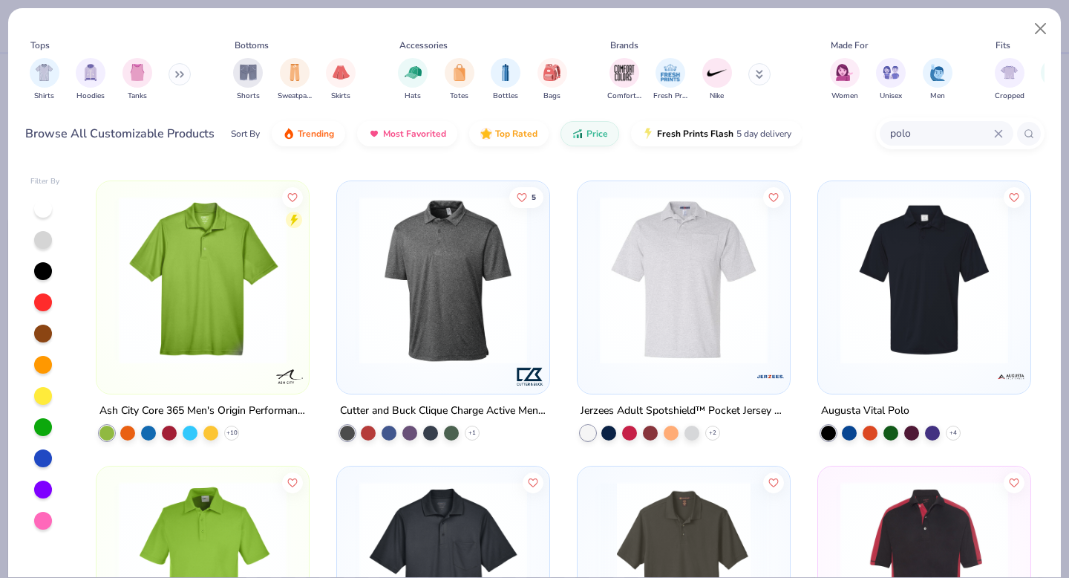
click at [889, 271] on img at bounding box center [924, 279] width 183 height 168
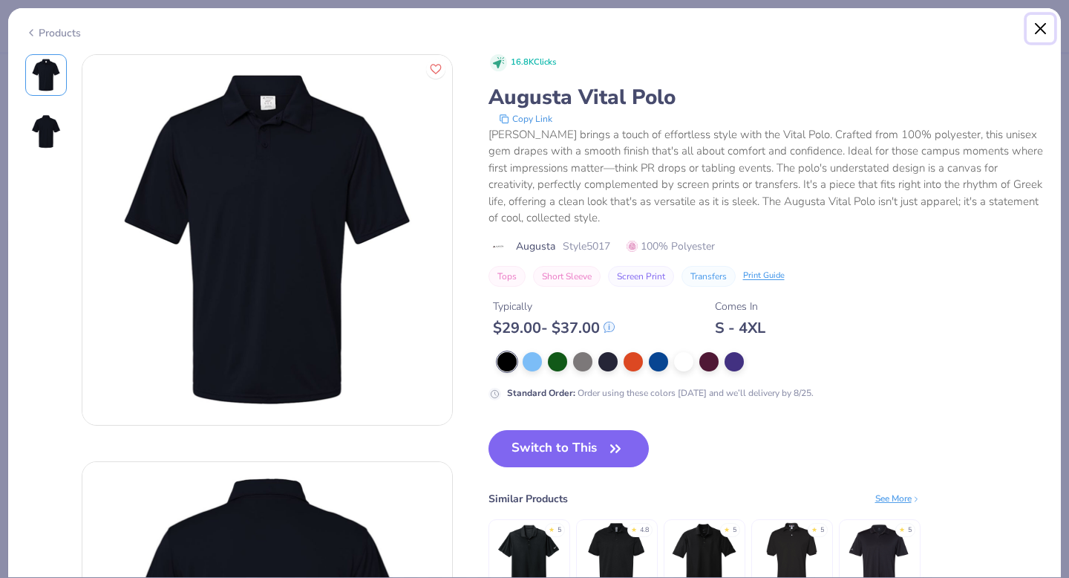
click at [1039, 25] on button "Close" at bounding box center [1041, 29] width 28 height 28
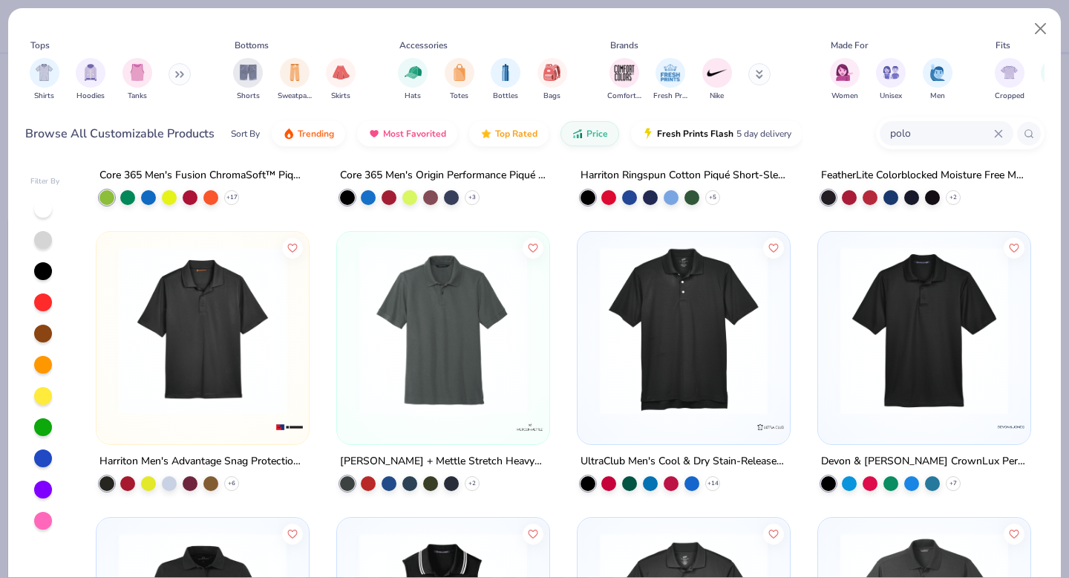
scroll to position [1086, 0]
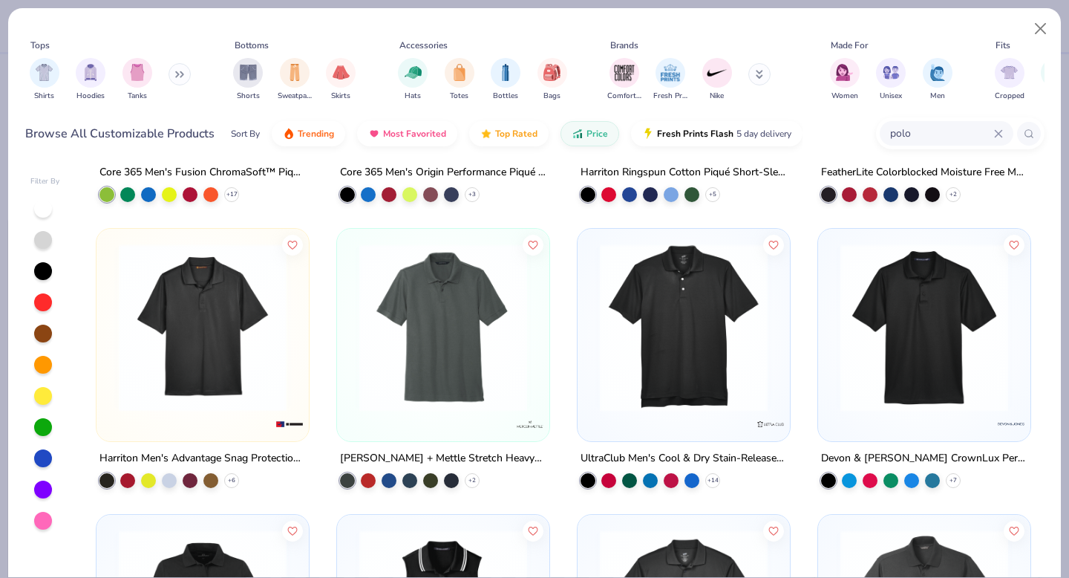
click at [219, 350] on img at bounding box center [202, 328] width 183 height 168
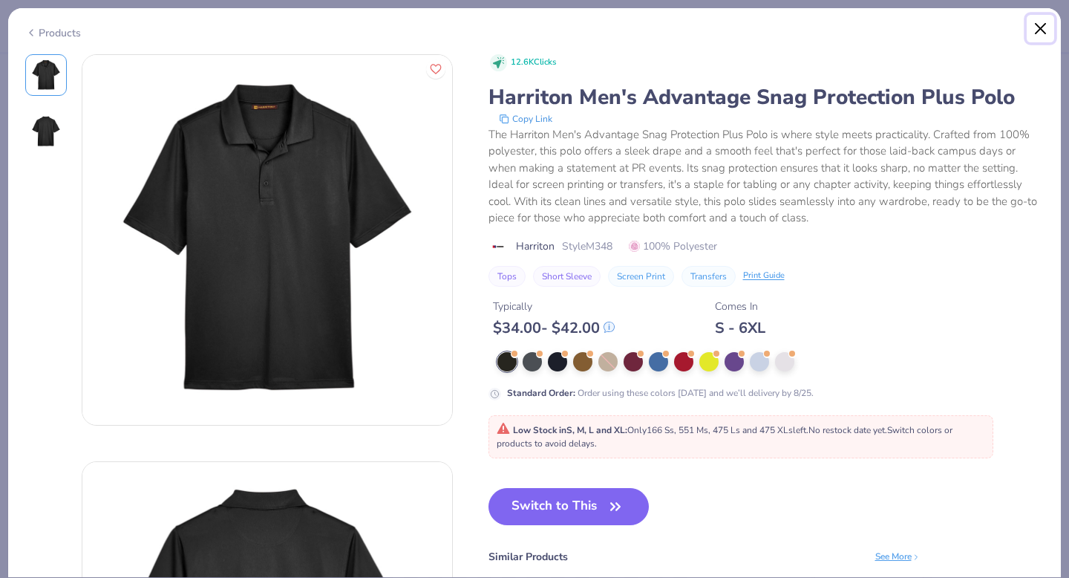
click at [1041, 22] on button "Close" at bounding box center [1041, 29] width 28 height 28
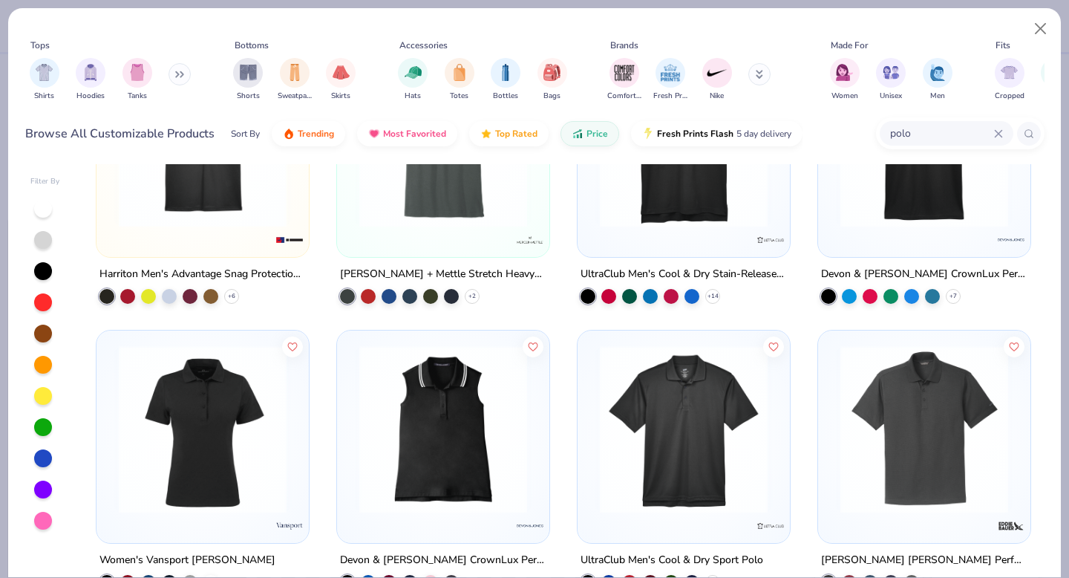
scroll to position [1322, 0]
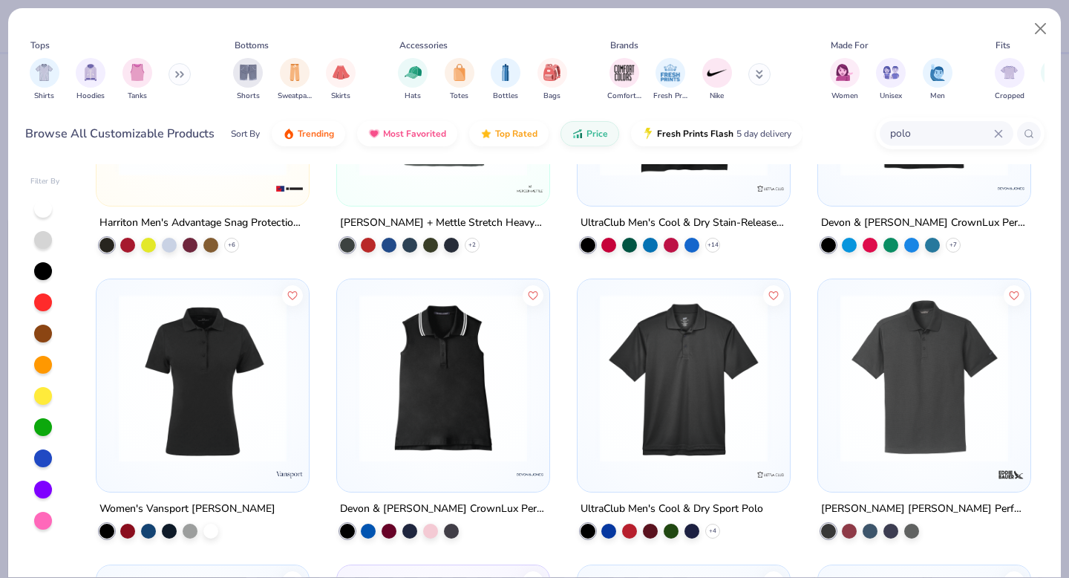
click at [921, 331] on img at bounding box center [924, 378] width 183 height 168
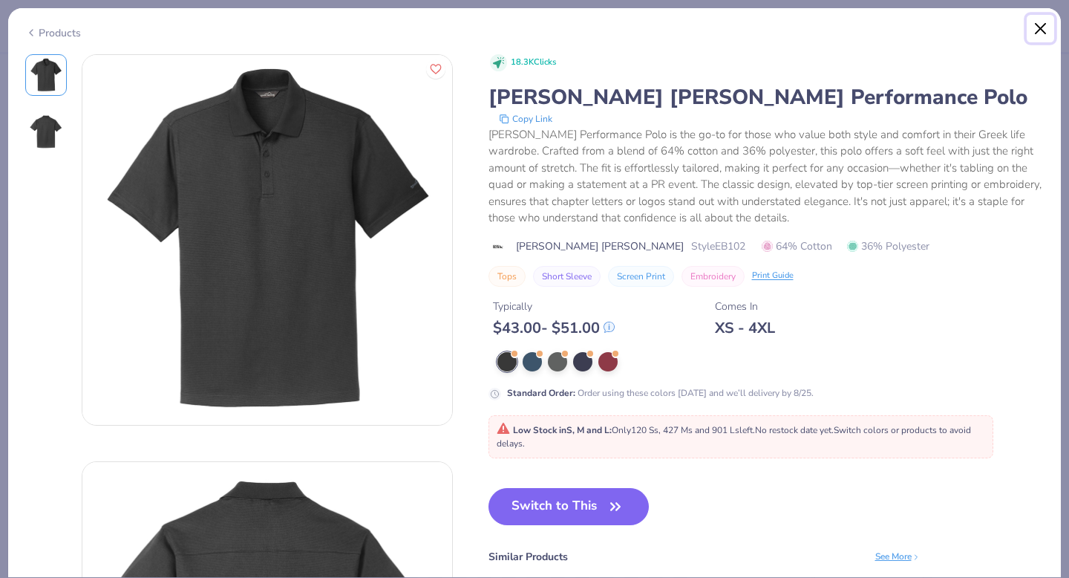
click at [1039, 27] on button "Close" at bounding box center [1041, 29] width 28 height 28
type textarea "x"
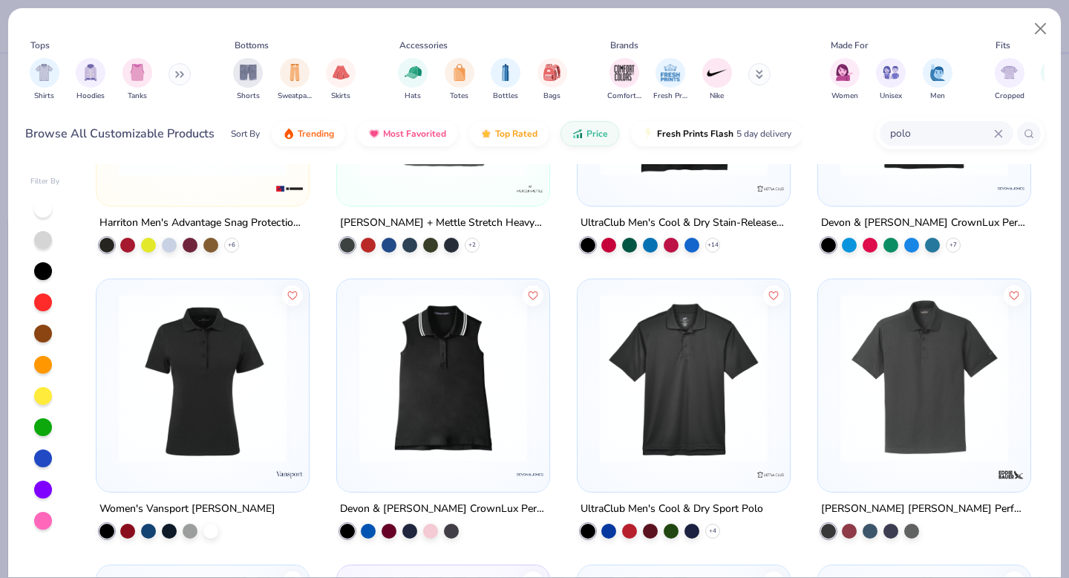
click at [893, 132] on input "polo" at bounding box center [941, 133] width 105 height 17
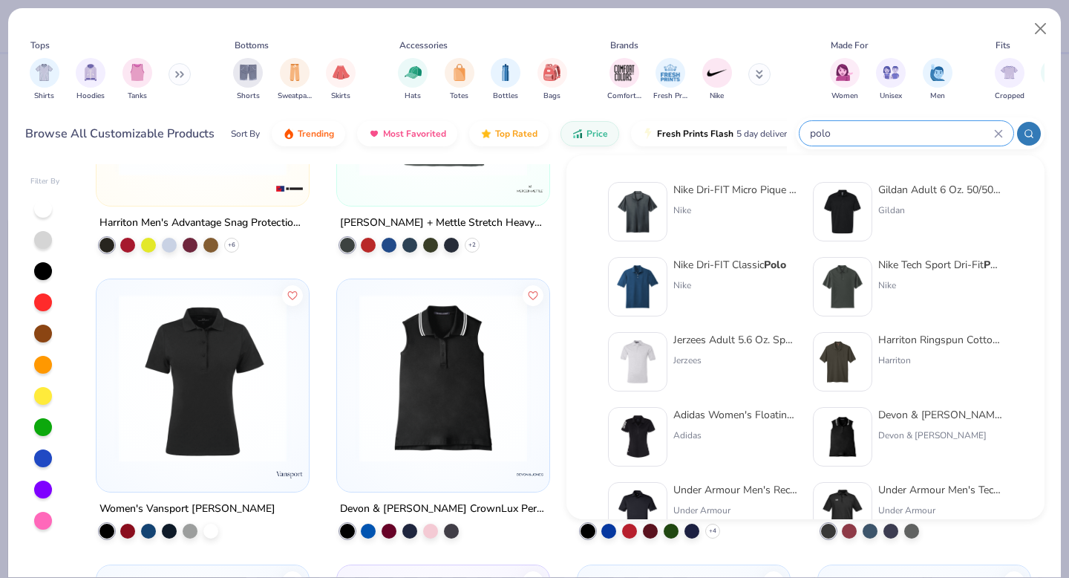
click at [809, 132] on input "polo" at bounding box center [902, 133] width 186 height 17
click at [813, 134] on input "polo" at bounding box center [902, 133] width 186 height 17
click at [811, 134] on input "polo" at bounding box center [902, 133] width 186 height 17
click at [1002, 129] on icon at bounding box center [998, 133] width 9 height 9
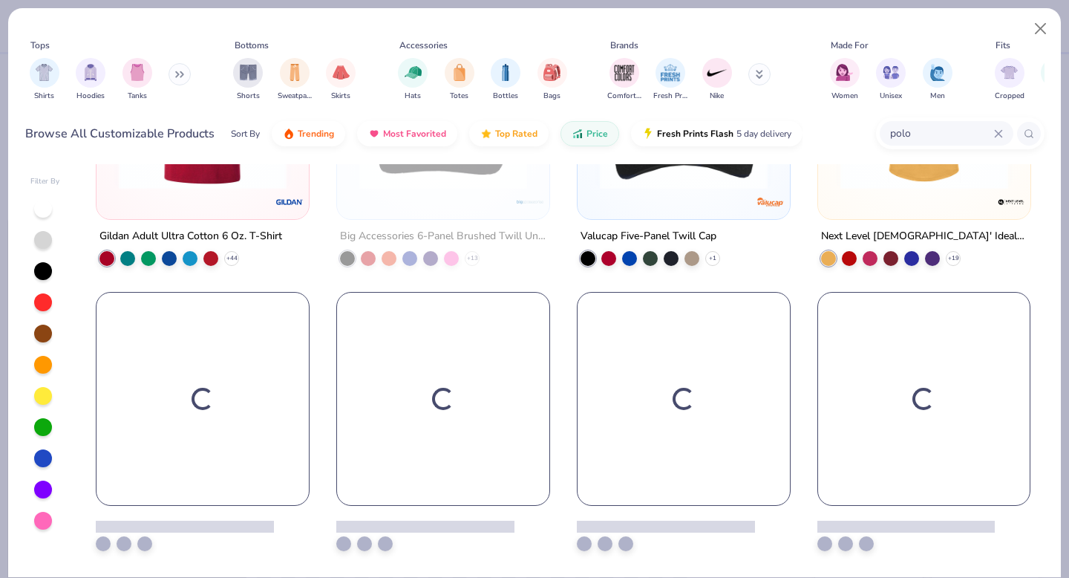
scroll to position [1308, 0]
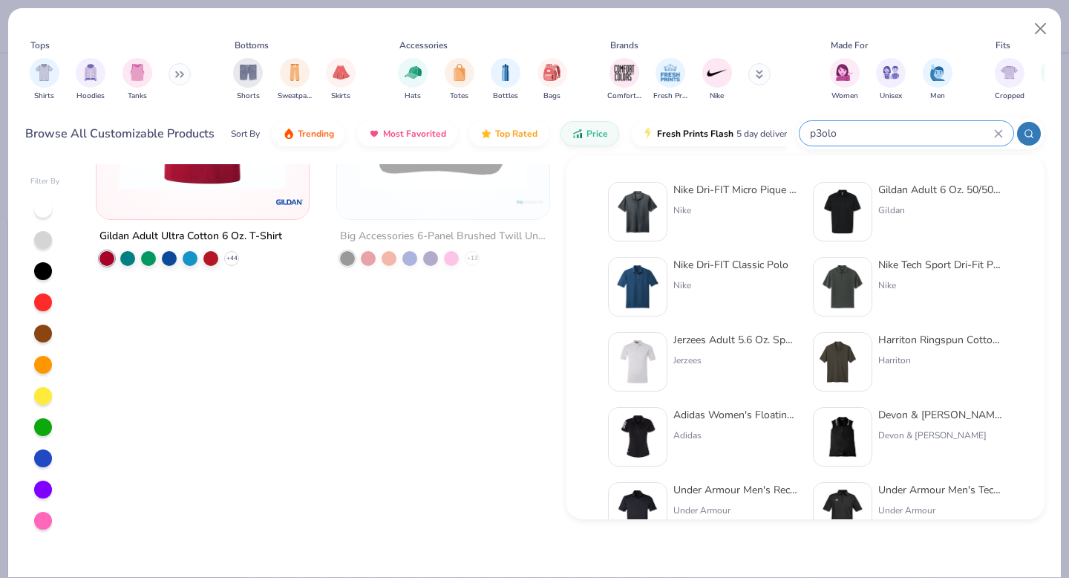
type input "p3olo"
type textarea "x"
